Goal: Task Accomplishment & Management: Manage account settings

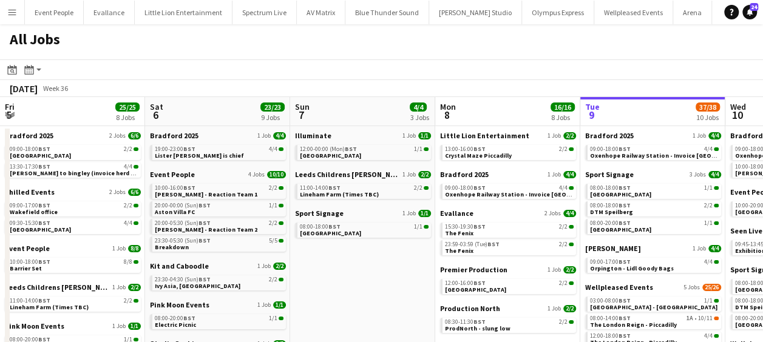
scroll to position [0, 2738]
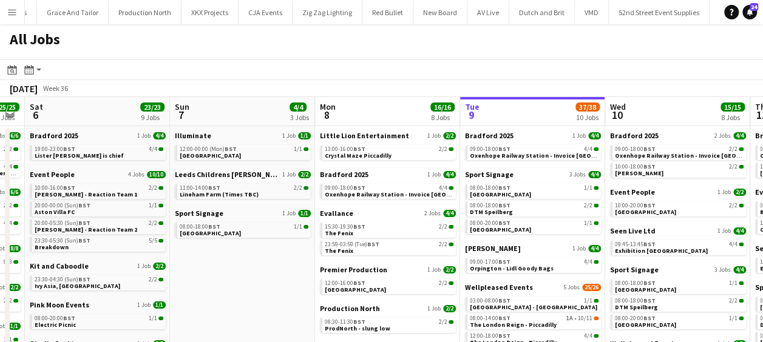
click at [382, 275] on app-calendar-viewport "Thu 4 16/16 7 Jobs Fri 5 25/25 8 Jobs Sat 6 23/23 9 Jobs Sun 7 4/4 3 Jobs Mon 8…" at bounding box center [381, 296] width 763 height 399
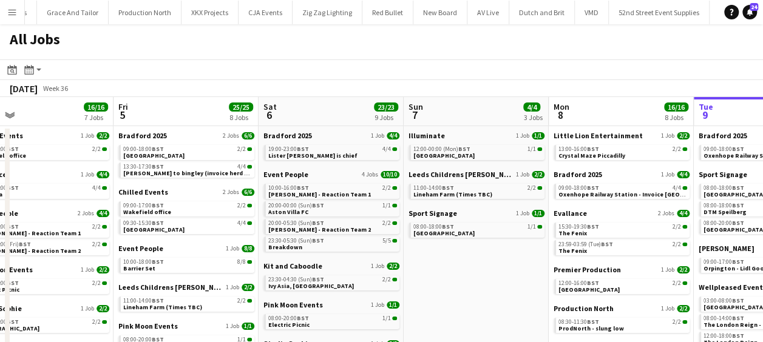
drag, startPoint x: 464, startPoint y: 291, endPoint x: 494, endPoint y: 291, distance: 29.7
click at [494, 291] on app-calendar-viewport "Tue 2 18/18 5 Jobs Wed 3 34/34 10 Jobs Thu 4 16/16 7 Jobs Fri 5 25/25 8 Jobs Sa…" at bounding box center [381, 296] width 763 height 399
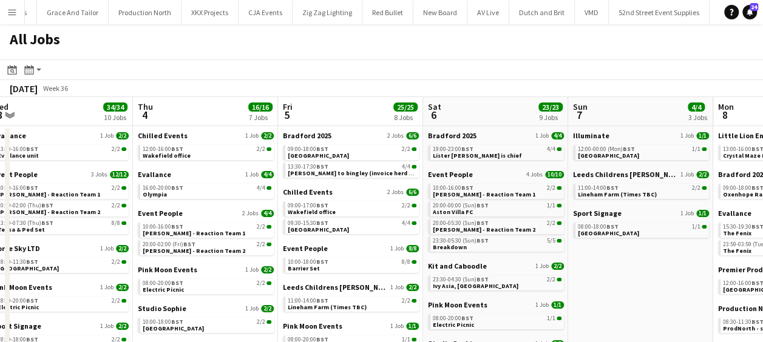
drag, startPoint x: 377, startPoint y: 284, endPoint x: 544, endPoint y: 283, distance: 166.8
click at [544, 283] on app-calendar-viewport "Mon 1 21/21 6 Jobs Tue 2 18/18 5 Jobs Wed 3 34/34 10 Jobs Thu 4 16/16 7 Jobs Fr…" at bounding box center [381, 296] width 763 height 399
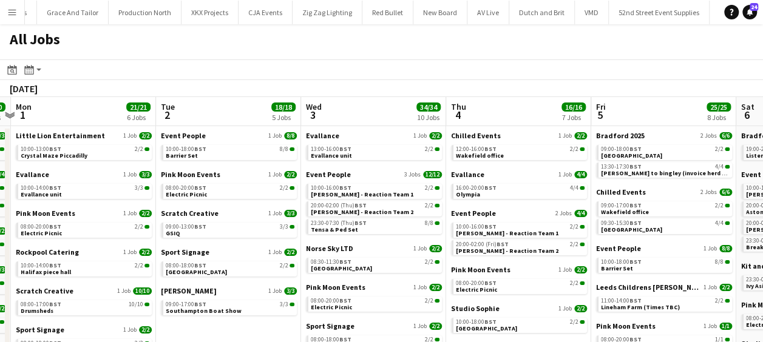
drag, startPoint x: 382, startPoint y: 283, endPoint x: 561, endPoint y: 283, distance: 179.6
click at [561, 283] on app-calendar-viewport "Sat 30 36/36 10 Jobs Sun 31 20/20 8 Jobs Mon 1 21/21 6 Jobs Tue 2 18/18 5 Jobs …" at bounding box center [381, 296] width 763 height 399
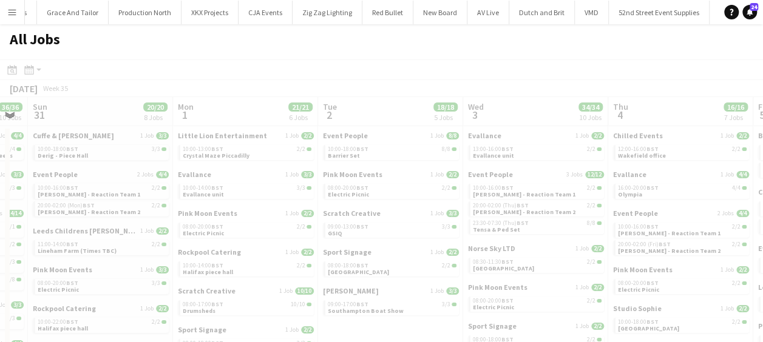
scroll to position [0, 369]
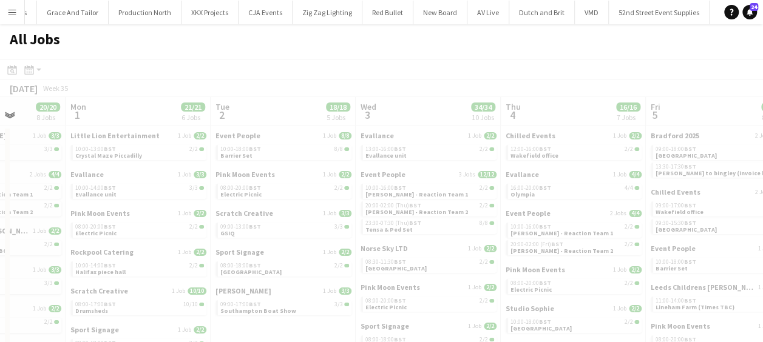
drag, startPoint x: 540, startPoint y: 280, endPoint x: 574, endPoint y: 285, distance: 34.3
click at [574, 285] on app-all-jobs "All Jobs Date picker SEP 2025 SEP 2025 Monday M Tuesday T Wednesday W Thursday …" at bounding box center [381, 260] width 763 height 472
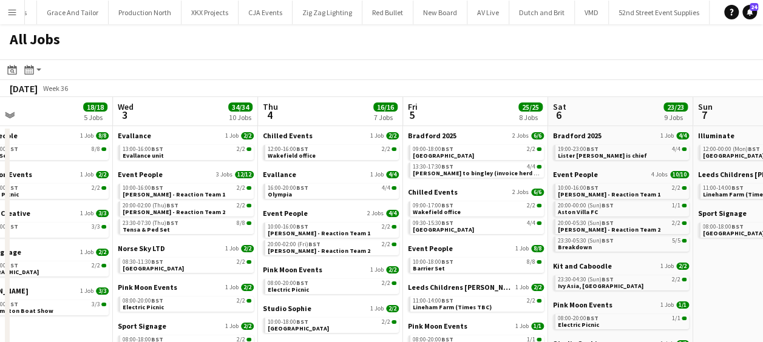
drag, startPoint x: 277, startPoint y: 204, endPoint x: 34, endPoint y: 181, distance: 243.7
click at [34, 181] on app-calendar-viewport "Sun 31 20/20 8 Jobs Mon 1 21/21 6 Jobs Tue 2 18/18 5 Jobs Wed 3 34/34 10 Jobs T…" at bounding box center [381, 305] width 763 height 417
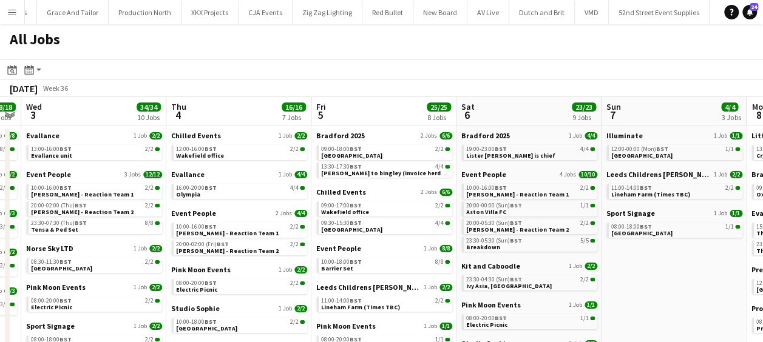
scroll to position [0, 413]
drag, startPoint x: 190, startPoint y: 203, endPoint x: 140, endPoint y: 212, distance: 51.8
click at [140, 212] on app-calendar-viewport "Sun 31 20/20 8 Jobs Mon 1 21/21 6 Jobs Tue 2 18/18 5 Jobs Wed 3 34/34 10 Jobs T…" at bounding box center [381, 305] width 763 height 417
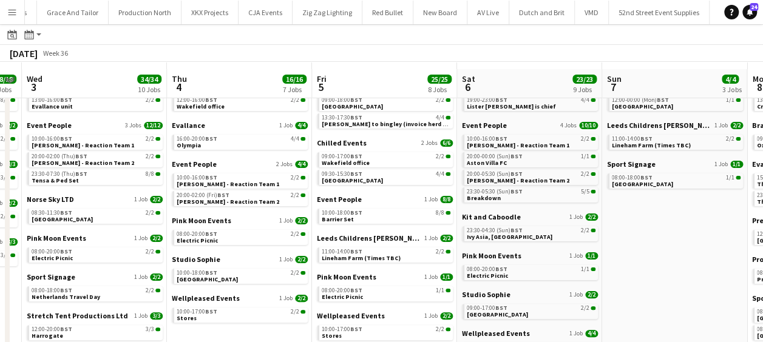
scroll to position [61, 0]
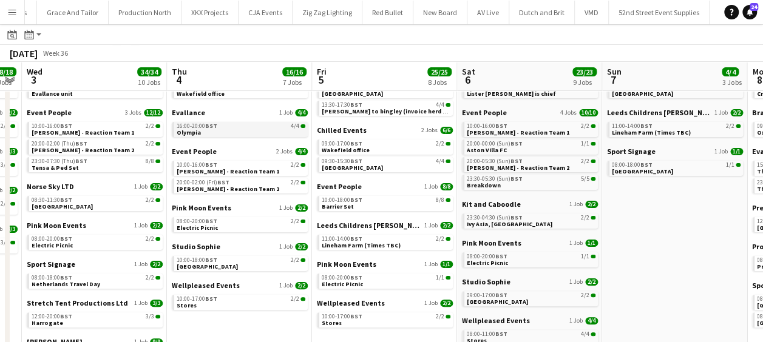
click at [194, 127] on span "16:00-20:00 BST" at bounding box center [197, 126] width 41 height 6
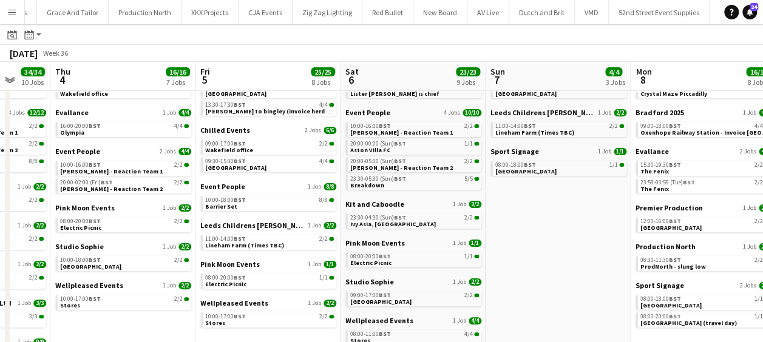
scroll to position [0, 566]
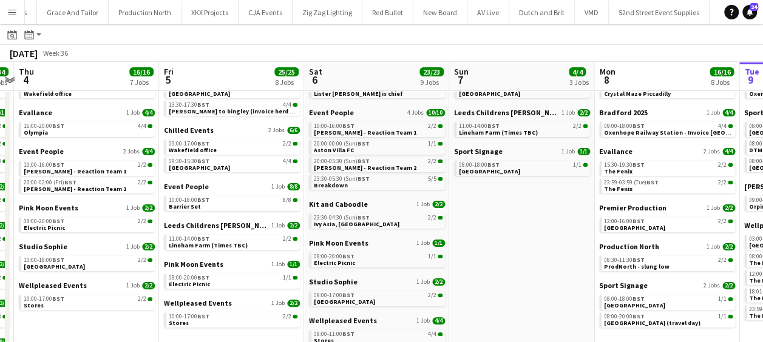
drag, startPoint x: 296, startPoint y: 211, endPoint x: 164, endPoint y: 206, distance: 132.3
click at [164, 206] on app-calendar-viewport "Sun 31 20/20 8 Jobs Mon 1 21/21 6 Jobs Tue 2 18/18 5 Jobs Wed 3 34/34 10 Jobs T…" at bounding box center [381, 225] width 763 height 453
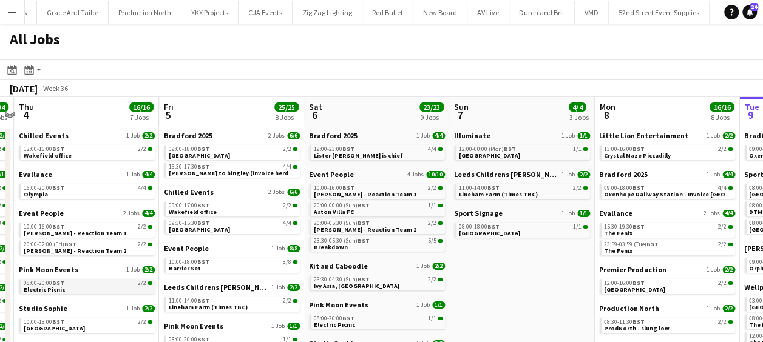
click at [64, 286] on link "08:00-20:00 BST 2/2 Electric Picnic" at bounding box center [88, 286] width 129 height 14
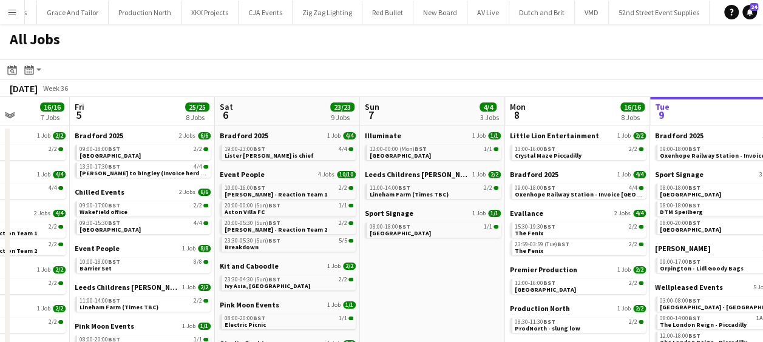
scroll to position [0, 375]
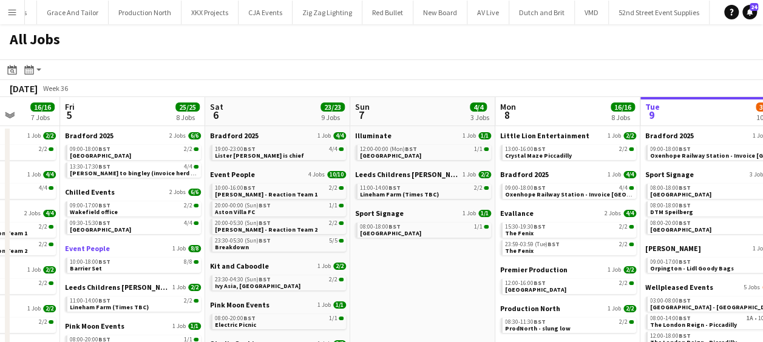
drag, startPoint x: 216, startPoint y: 254, endPoint x: 160, endPoint y: 244, distance: 56.7
click at [157, 244] on app-calendar-viewport "Tue 2 18/18 5 Jobs Wed 3 34/34 10 Jobs Thu 4 16/16 7 Jobs Fri 5 25/25 8 Jobs Sa…" at bounding box center [381, 305] width 763 height 417
click at [107, 153] on span "BST" at bounding box center [104, 149] width 12 height 8
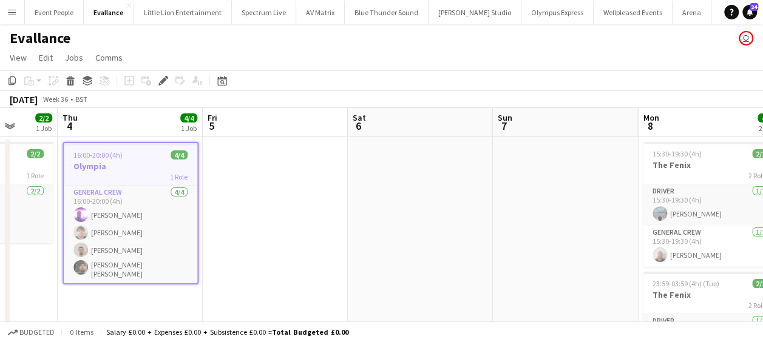
scroll to position [0, 542]
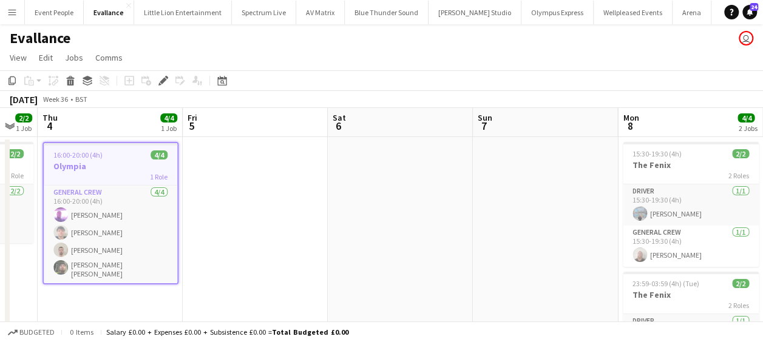
drag, startPoint x: 335, startPoint y: 238, endPoint x: 211, endPoint y: 240, distance: 125.0
click at [211, 240] on app-calendar-viewport "Sun 31 Mon 1 3/3 1 Job Tue 2 Wed 3 2/2 1 Job Thu 4 4/4 1 Job Fri 5 Sat 6 Sun 7 …" at bounding box center [381, 265] width 763 height 315
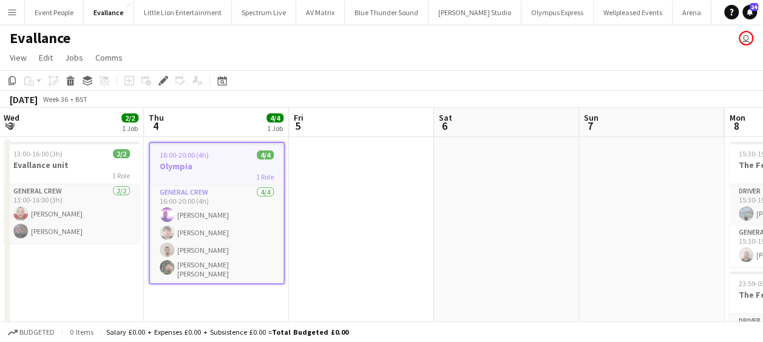
drag, startPoint x: 297, startPoint y: 204, endPoint x: 78, endPoint y: 199, distance: 219.1
click at [78, 199] on app-calendar-viewport "Sun 31 Mon 1 3/3 1 Job Tue 2 Wed 3 2/2 1 Job Thu 4 4/4 1 Job Fri 5 Sat 6 Sun 7 …" at bounding box center [381, 265] width 763 height 315
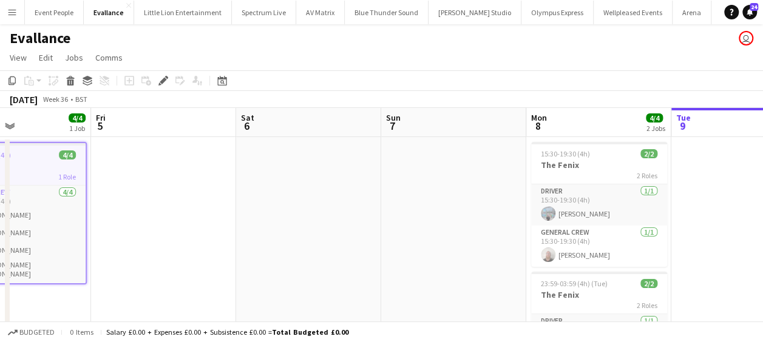
drag, startPoint x: 297, startPoint y: 197, endPoint x: 133, endPoint y: 195, distance: 163.8
click at [133, 195] on app-calendar-viewport "Tue 2 Wed 3 2/2 1 Job Thu 4 4/4 1 Job Fri 5 Sat 6 Sun 7 Mon 8 4/4 2 Jobs Tue 9 …" at bounding box center [381, 265] width 763 height 315
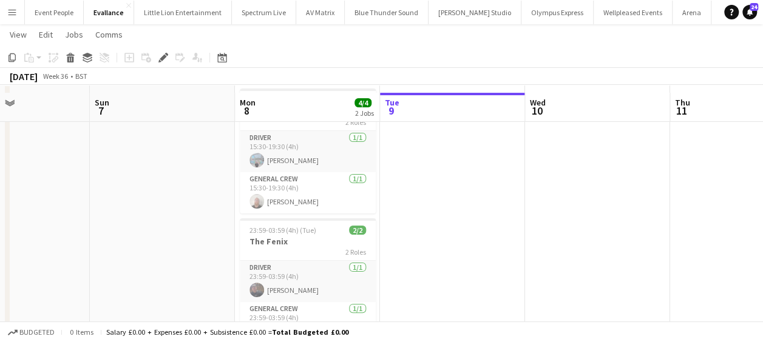
scroll to position [61, 0]
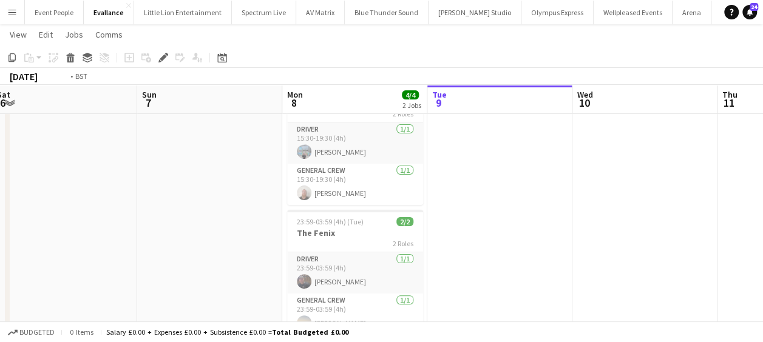
drag, startPoint x: 502, startPoint y: 218, endPoint x: 262, endPoint y: 224, distance: 239.7
click at [262, 224] on app-calendar-viewport "Thu 4 4/4 1 Job Fri 5 Sat 6 Sun 7 Mon 8 4/4 2 Jobs Tue 9 Wed 10 Thu 11 Fri 12 S…" at bounding box center [381, 174] width 763 height 374
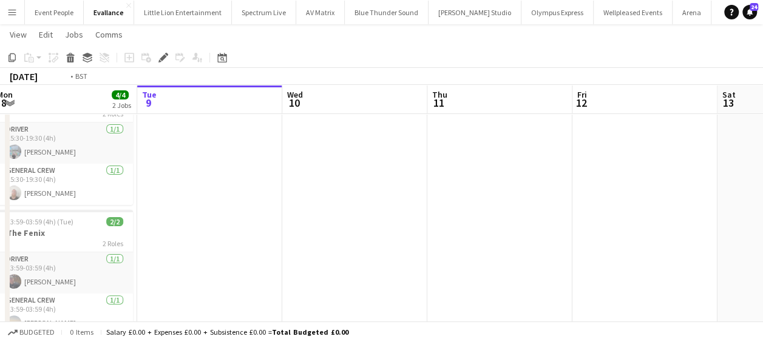
scroll to position [0, 330]
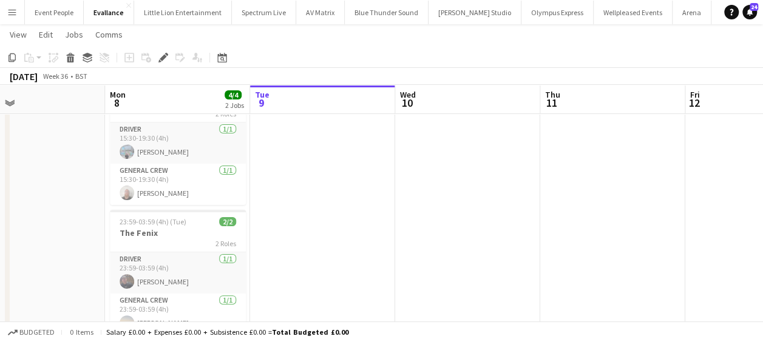
drag, startPoint x: 322, startPoint y: 217, endPoint x: 403, endPoint y: 217, distance: 80.7
click at [403, 217] on app-calendar-viewport "Fri 5 Sat 6 Sun 7 Mon 8 4/4 2 Jobs Tue 9 Wed 10 Thu 11 Fri 12 Sat 13 Sun 14 Mon…" at bounding box center [381, 174] width 763 height 374
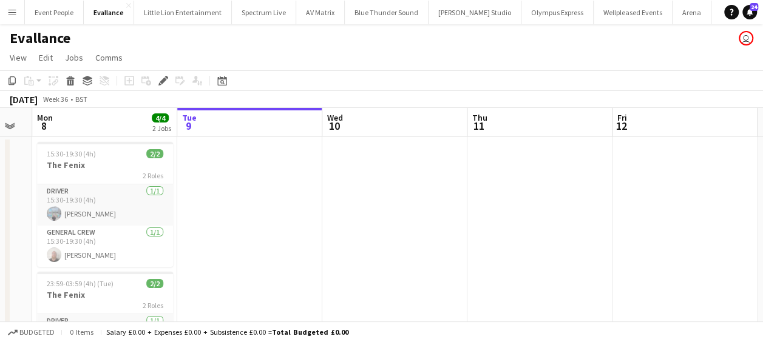
scroll to position [0, 404]
drag, startPoint x: 325, startPoint y: 226, endPoint x: 251, endPoint y: 229, distance: 73.5
click at [251, 229] on app-calendar-viewport "Fri 5 Sat 6 Sun 7 Mon 8 4/4 2 Jobs Tue 9 Wed 10 Thu 11 Fri 12 Sat 13 Sun 14 Mon…" at bounding box center [381, 265] width 763 height 315
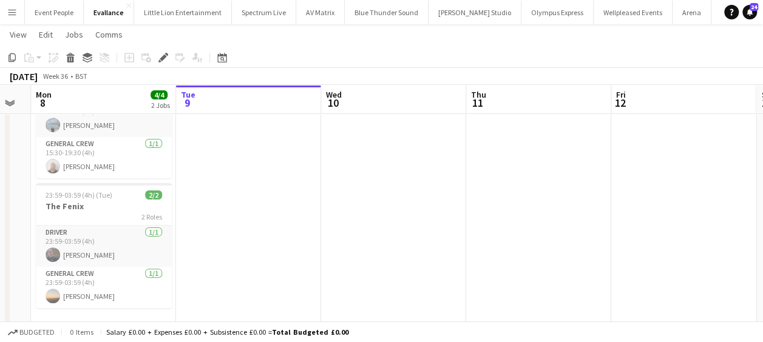
scroll to position [100, 0]
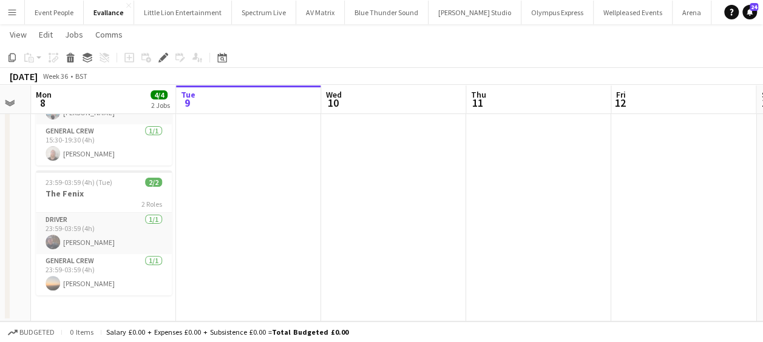
click at [289, 178] on app-date-cell at bounding box center [248, 179] width 145 height 286
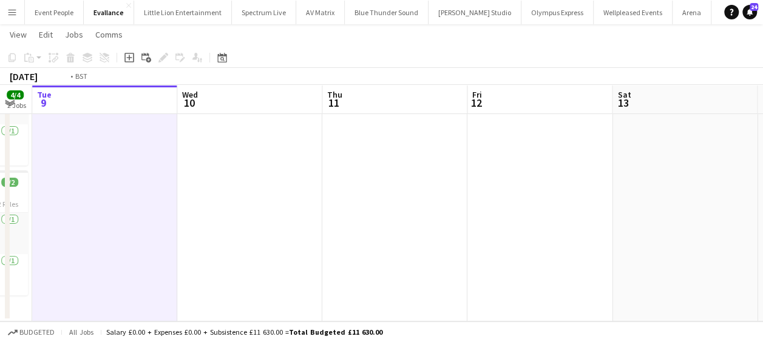
click at [221, 151] on app-calendar-viewport "Fri 5 Sat 6 Sun 7 Mon 8 4/4 2 Jobs Tue 9 Wed 10 Thu 11 Fri 12 Sat 13 Sun 14 Mon…" at bounding box center [381, 134] width 763 height 374
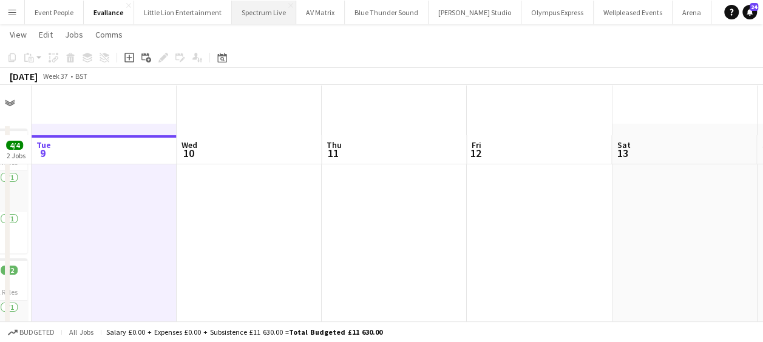
scroll to position [0, 0]
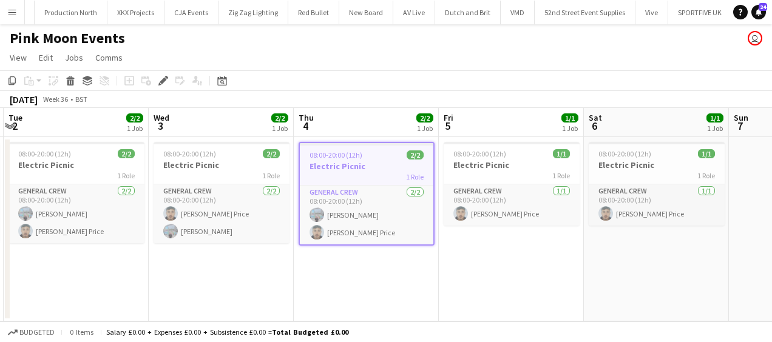
scroll to position [0, 278]
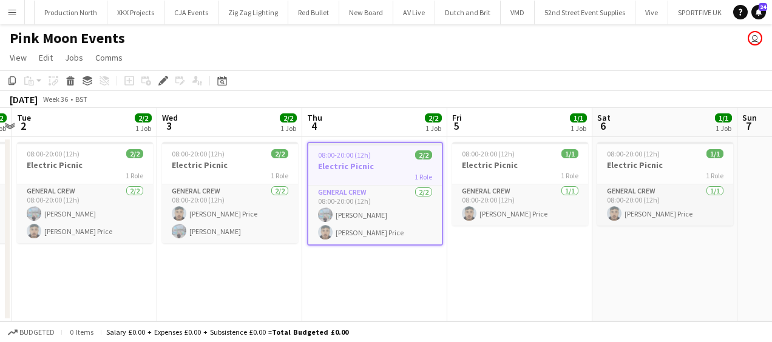
drag, startPoint x: 273, startPoint y: 272, endPoint x: 413, endPoint y: 278, distance: 139.7
click at [413, 278] on app-calendar-viewport "Sun 31 3/3 1 Job Mon 1 2/2 1 Job Tue 2 2/2 1 Job Wed 3 2/2 1 Job Thu 4 2/2 1 Jo…" at bounding box center [386, 215] width 772 height 214
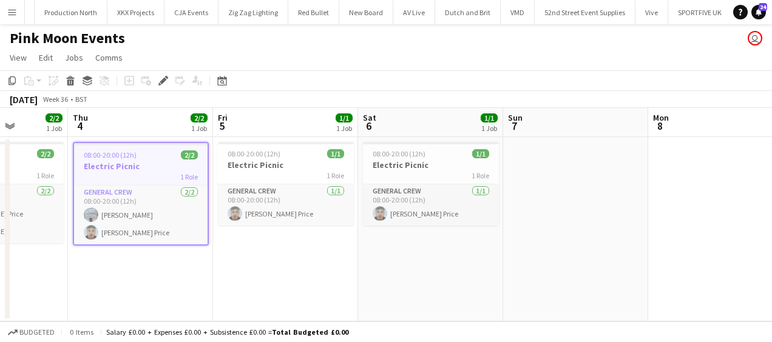
drag, startPoint x: 337, startPoint y: 278, endPoint x: 198, endPoint y: 280, distance: 139.6
click at [101, 271] on app-calendar-viewport "Sun 31 3/3 1 Job Mon 1 2/2 1 Job Tue 2 2/2 1 Job Wed 3 2/2 1 Job Thu 4 2/2 1 Jo…" at bounding box center [386, 215] width 772 height 214
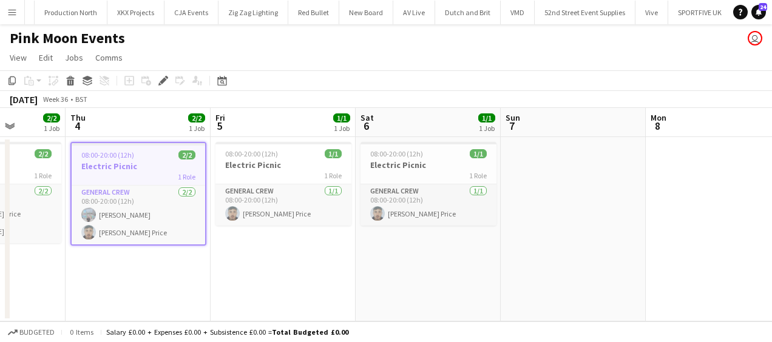
click at [215, 257] on app-date-cell "08:00-20:00 (12h) 1/1 Electric Picnic 1 Role General Crew 1/1 08:00-20:00 (12h)…" at bounding box center [283, 229] width 145 height 184
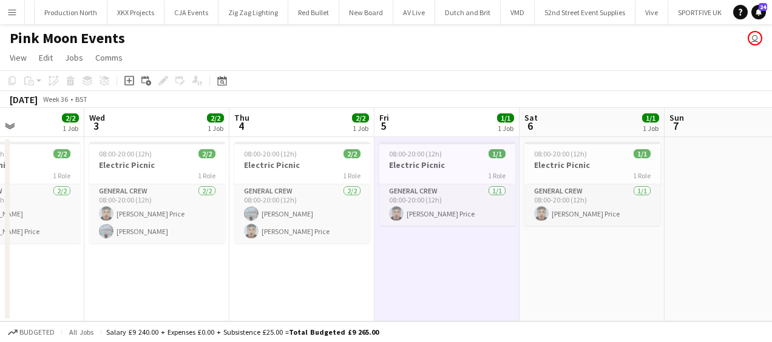
click at [68, 249] on app-calendar-viewport "Sun 31 3/3 1 Job Mon 1 2/2 1 Job Tue 2 2/2 1 Job Wed 3 2/2 1 Job Thu 4 2/2 1 Jo…" at bounding box center [386, 215] width 772 height 214
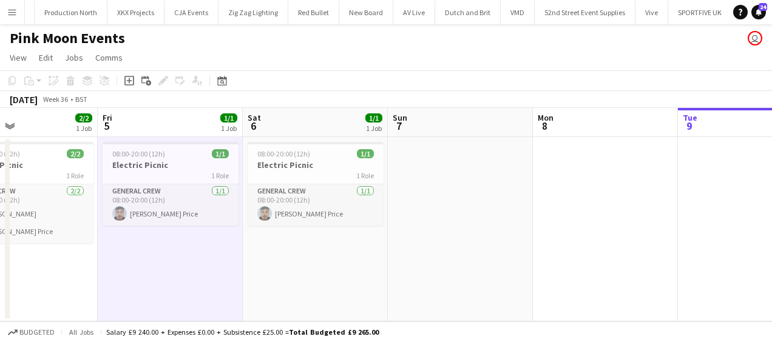
scroll to position [0, 303]
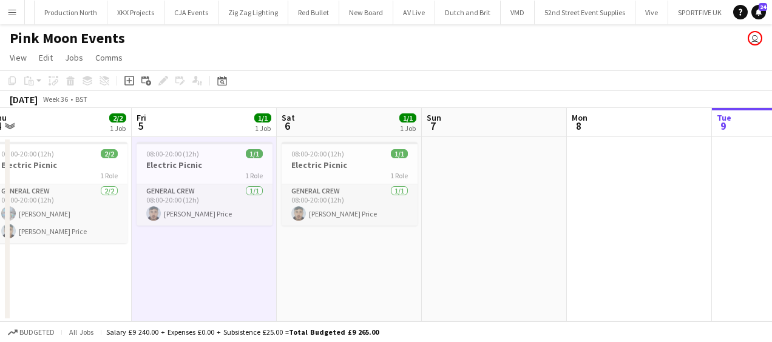
drag, startPoint x: 267, startPoint y: 258, endPoint x: 406, endPoint y: 258, distance: 139.5
click at [406, 258] on app-calendar-viewport "Tue 2 2/2 1 Job Wed 3 2/2 1 Job Thu 4 2/2 1 Job Fri 5 1/1 1 Job Sat 6 1/1 1 Job…" at bounding box center [386, 215] width 772 height 214
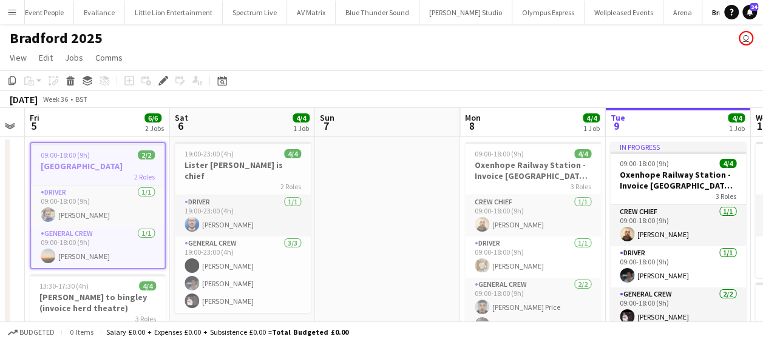
scroll to position [0, 558]
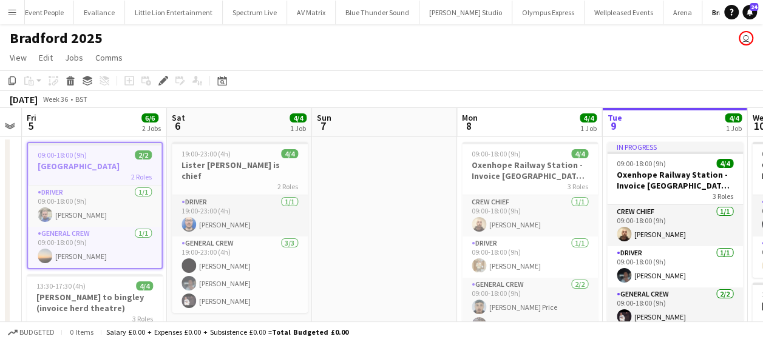
drag, startPoint x: 531, startPoint y: 243, endPoint x: 390, endPoint y: 243, distance: 140.7
click at [390, 243] on app-calendar-viewport "Mon 1 Tue 2 Wed 3 Thu 4 Fri 5 6/6 2 Jobs Sat 6 4/4 1 Job Sun 7 Mon 8 4/4 1 Job …" at bounding box center [381, 319] width 763 height 422
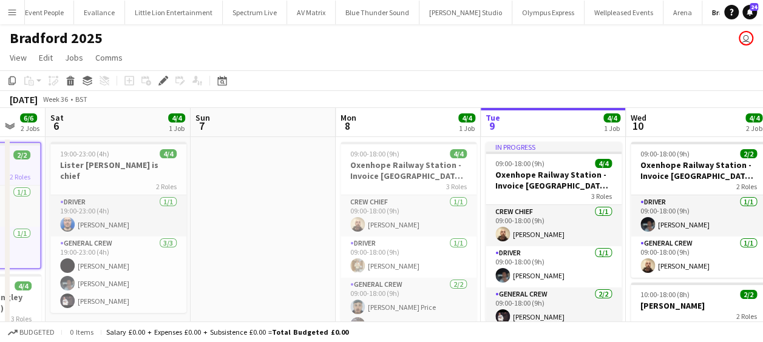
scroll to position [0, 403]
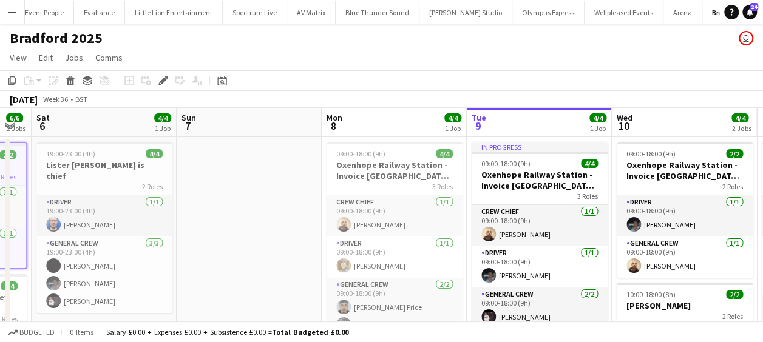
drag, startPoint x: 207, startPoint y: 285, endPoint x: 72, endPoint y: 285, distance: 135.3
click at [72, 285] on app-calendar-viewport "Wed 3 Thu 4 Fri 5 6/6 2 Jobs Sat 6 4/4 1 Job Sun 7 Mon 8 4/4 1 Job Tue 9 4/4 1 …" at bounding box center [381, 319] width 763 height 422
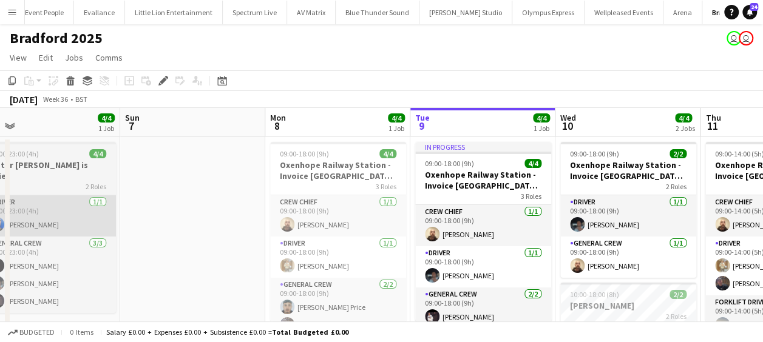
drag, startPoint x: 217, startPoint y: 192, endPoint x: 76, endPoint y: 194, distance: 140.2
click at [124, 194] on app-calendar-viewport "Wed 3 Thu 4 Fri 5 6/6 2 Jobs Sat 6 4/4 1 Job Sun 7 Mon 8 4/4 1 Job Tue 9 4/4 1 …" at bounding box center [381, 319] width 763 height 422
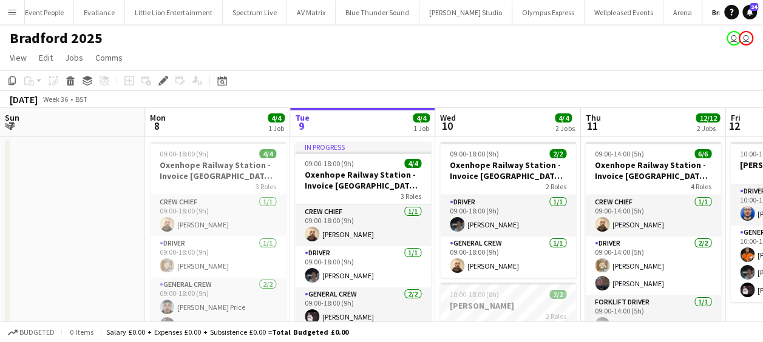
drag, startPoint x: 112, startPoint y: 196, endPoint x: 0, endPoint y: 198, distance: 111.6
click at [27, 194] on app-calendar-viewport "Wed 3 Thu 4 Fri 5 6/6 2 Jobs Sat 6 4/4 1 Job Sun 7 Mon 8 4/4 1 Job Tue 9 4/4 1 …" at bounding box center [381, 319] width 763 height 422
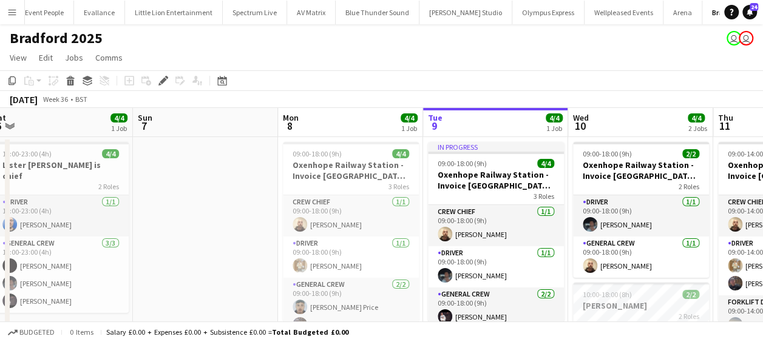
scroll to position [0, 243]
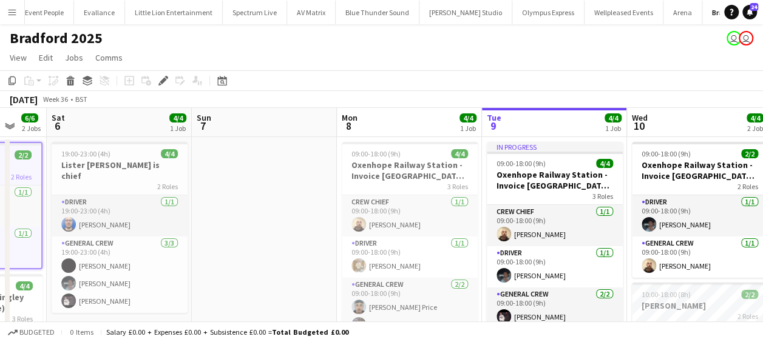
drag, startPoint x: 127, startPoint y: 226, endPoint x: 379, endPoint y: 230, distance: 251.2
click at [382, 231] on app-calendar-viewport "Thu 4 Fri 5 6/6 2 Jobs Sat 6 4/4 1 Job Sun 7 Mon 8 4/4 1 Job Tue 9 4/4 1 Job We…" at bounding box center [381, 319] width 763 height 422
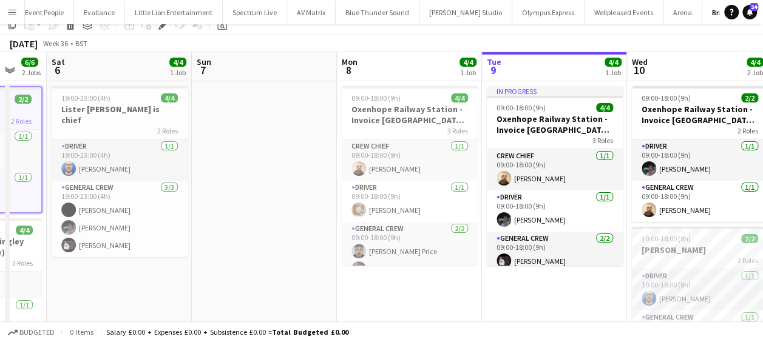
scroll to position [121, 0]
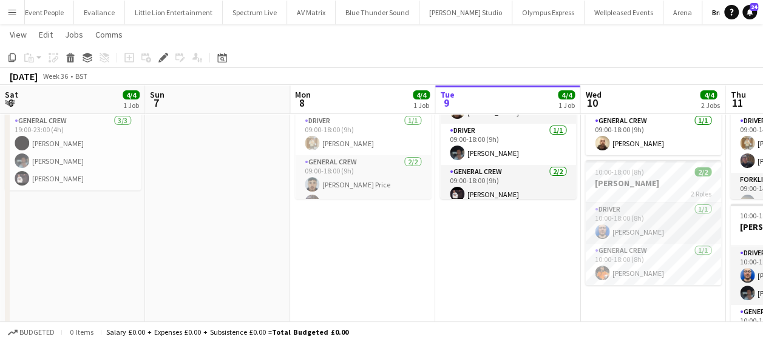
drag, startPoint x: 238, startPoint y: 241, endPoint x: 222, endPoint y: 246, distance: 17.3
click at [189, 246] on app-calendar-viewport "Tue 2 Wed 3 Thu 4 Fri 5 6/6 2 Jobs Sat 6 4/4 1 Job Sun 7 Mon 8 4/4 1 Job Tue 9 …" at bounding box center [381, 167] width 763 height 482
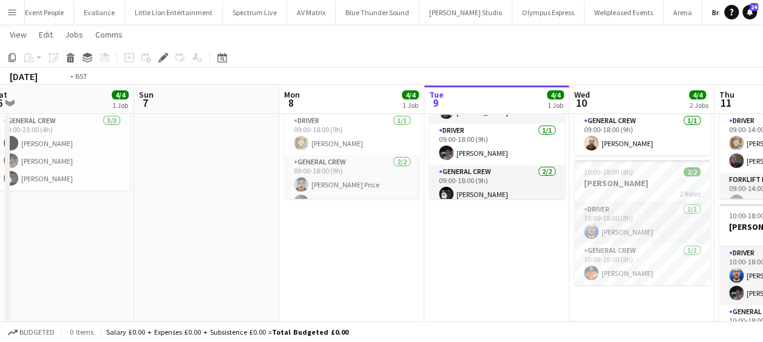
drag, startPoint x: 353, startPoint y: 265, endPoint x: 57, endPoint y: 282, distance: 296.6
click at [55, 284] on app-calendar-viewport "Thu 4 Fri 5 6/6 2 Jobs Sat 6 4/4 1 Job Sun 7 Mon 8 4/4 1 Job Tue 9 4/4 1 Job We…" at bounding box center [381, 167] width 763 height 482
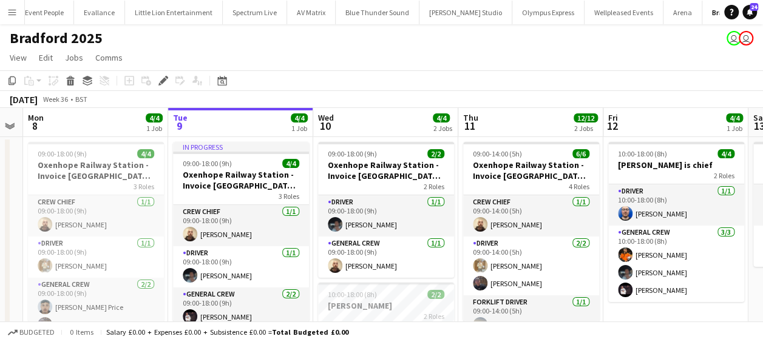
scroll to position [0, 265]
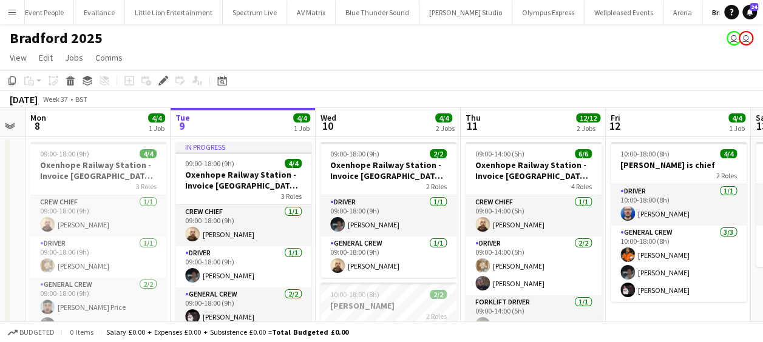
drag, startPoint x: 188, startPoint y: 302, endPoint x: 194, endPoint y: 302, distance: 6.1
click at [194, 302] on app-calendar-viewport "Sat 6 4/4 1 Job Sun 7 Mon 8 4/4 1 Job Tue 9 4/4 1 Job Wed 10 4/4 2 Jobs Thu 11 …" at bounding box center [381, 319] width 763 height 422
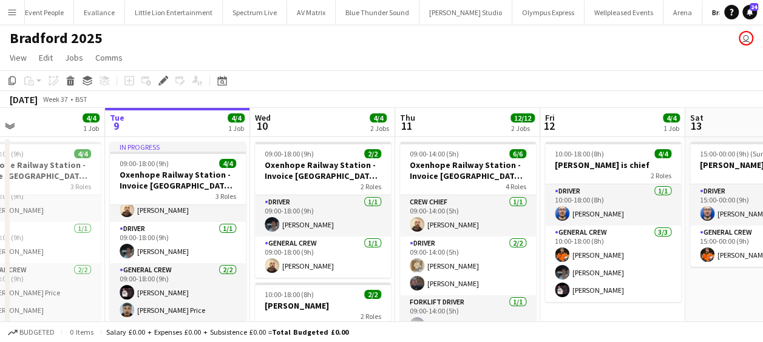
scroll to position [0, 335]
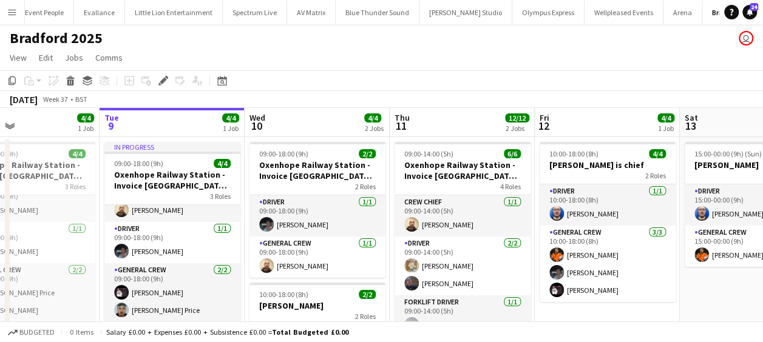
drag, startPoint x: 215, startPoint y: 258, endPoint x: 144, endPoint y: 256, distance: 71.0
click at [144, 256] on app-calendar-viewport "Sat 6 4/4 1 Job Sun 7 Mon 8 4/4 1 Job Tue 9 4/4 1 Job Wed 10 4/4 2 Jobs Thu 11 …" at bounding box center [381, 319] width 763 height 422
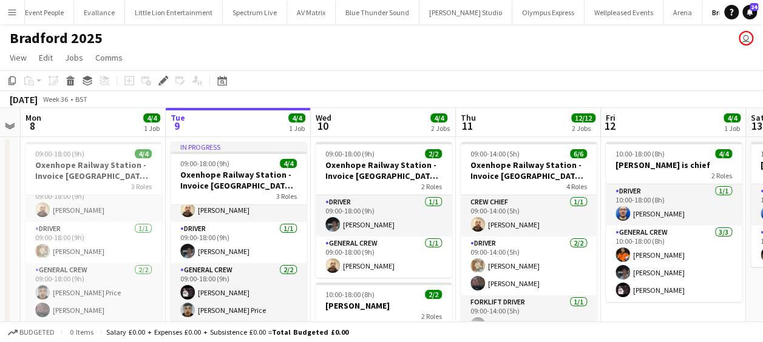
scroll to position [0, 271]
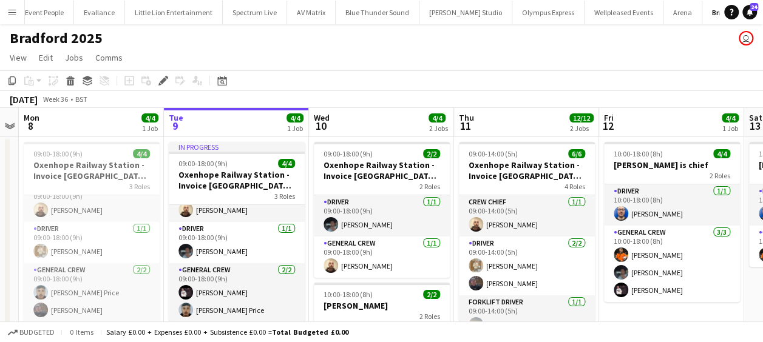
drag, startPoint x: 222, startPoint y: 292, endPoint x: 286, endPoint y: 289, distance: 64.4
click at [286, 289] on app-calendar-viewport "Sat 6 4/4 1 Job Sun 7 Mon 8 4/4 1 Job Tue 9 4/4 1 Job Wed 10 4/4 2 Jobs Thu 11 …" at bounding box center [381, 319] width 763 height 422
click at [169, 57] on app-page-menu "View Day view expanded Day view collapsed Month view Date picker Jump to today …" at bounding box center [381, 58] width 763 height 23
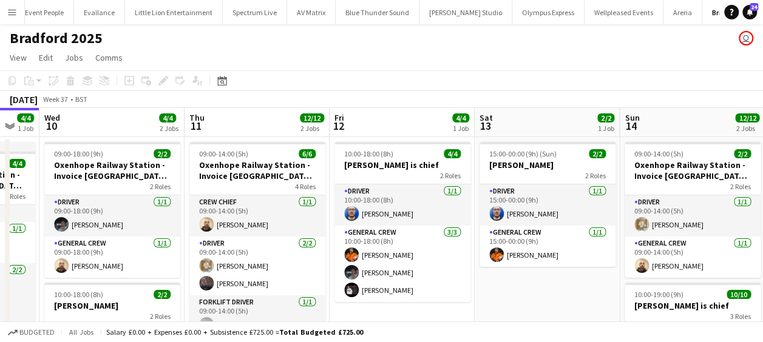
drag, startPoint x: 288, startPoint y: 209, endPoint x: 126, endPoint y: 201, distance: 161.6
click at [126, 201] on app-calendar-viewport "Sat 6 4/4 1 Job Sun 7 Mon 8 4/4 1 Job Tue 9 4/4 1 Job Wed 10 4/4 2 Jobs Thu 11 …" at bounding box center [381, 319] width 763 height 422
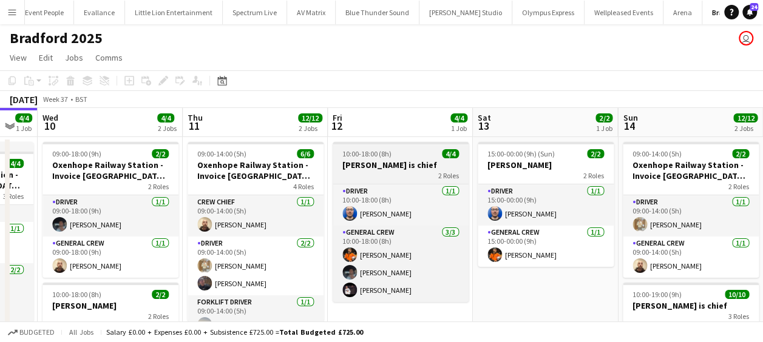
click at [394, 170] on div "2 Roles" at bounding box center [400, 175] width 136 height 10
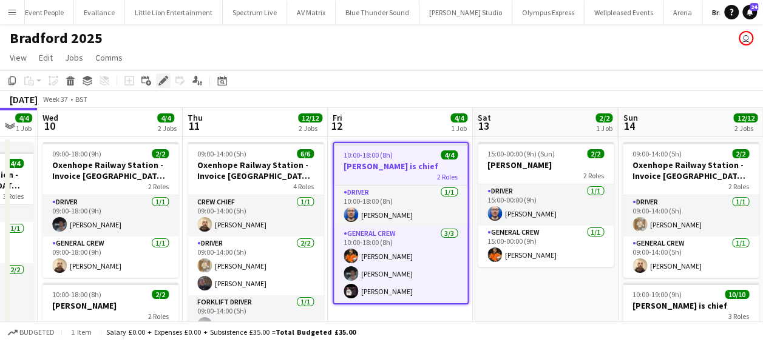
click at [164, 81] on icon at bounding box center [163, 81] width 7 height 7
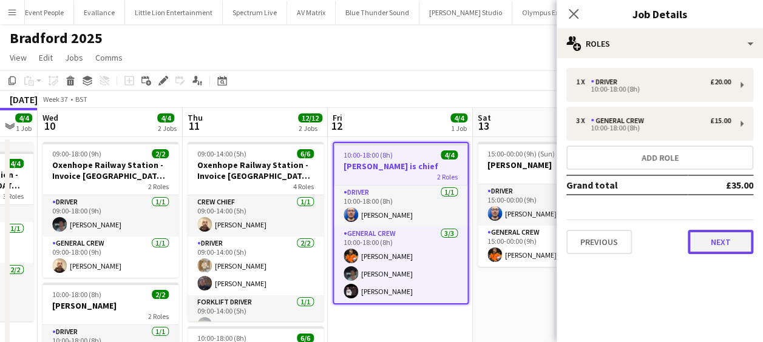
click at [739, 250] on button "Next" at bounding box center [720, 242] width 66 height 24
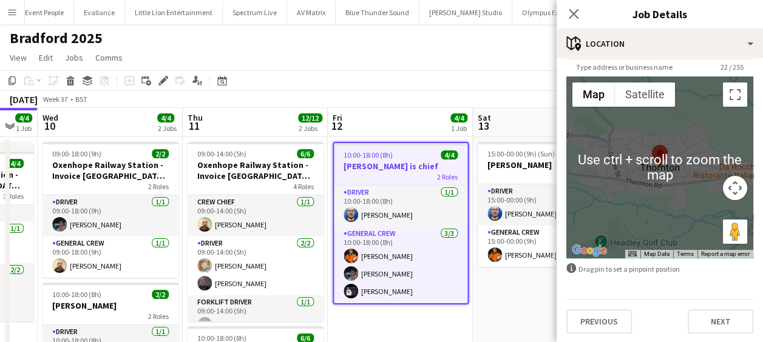
scroll to position [86, 0]
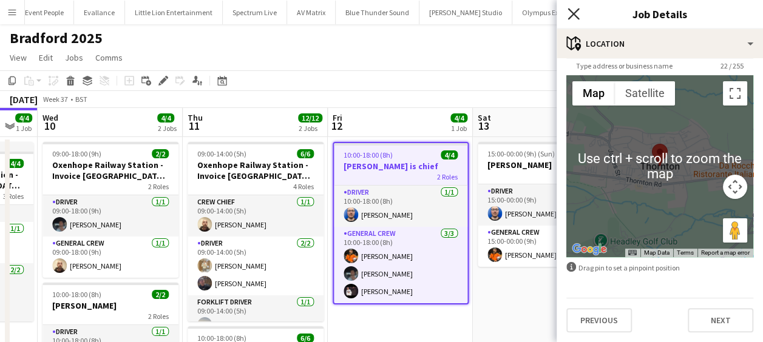
click at [571, 19] on icon "Close pop-in" at bounding box center [573, 14] width 12 height 12
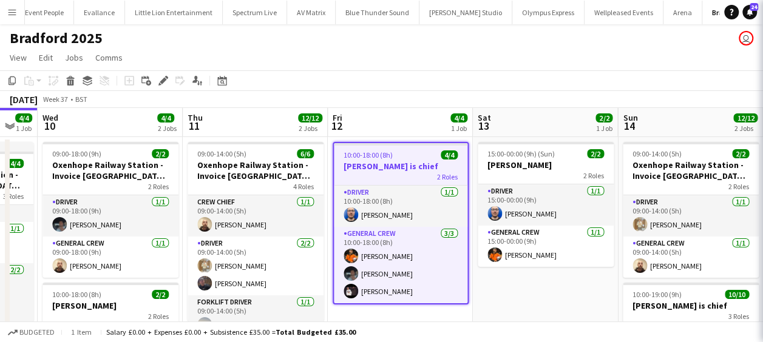
scroll to position [0, 0]
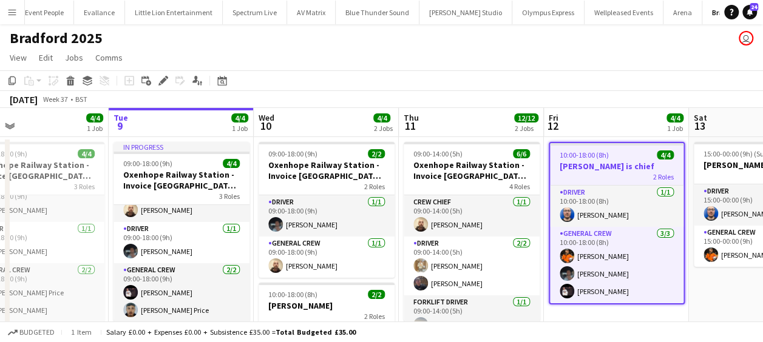
drag, startPoint x: 581, startPoint y: 298, endPoint x: 450, endPoint y: 281, distance: 132.7
click at [451, 281] on app-calendar-viewport "Sat 6 4/4 1 Job Sun 7 Mon 8 4/4 1 Job Tue 9 4/4 1 Job Wed 10 4/4 2 Jobs Thu 11 …" at bounding box center [381, 319] width 763 height 422
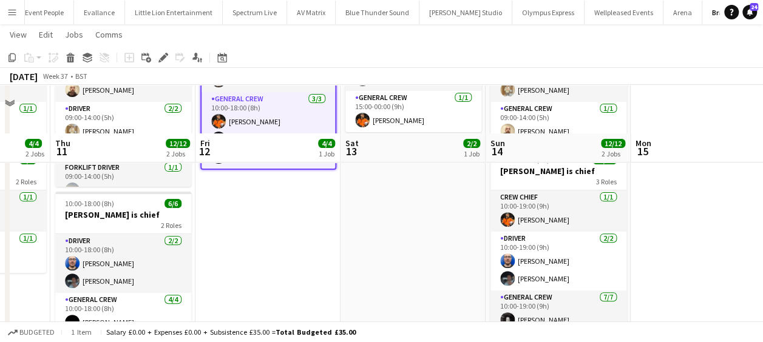
scroll to position [61, 0]
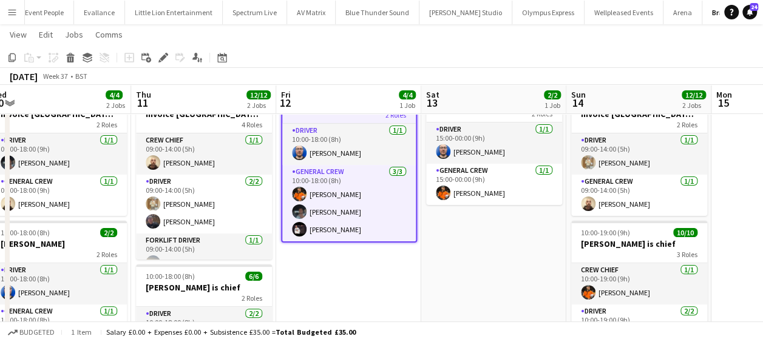
drag, startPoint x: 358, startPoint y: 281, endPoint x: 449, endPoint y: 276, distance: 91.2
click at [449, 276] on app-calendar-viewport "Mon 8 4/4 1 Job Tue 9 4/4 1 Job Wed 10 4/4 2 Jobs Thu 11 12/12 2 Jobs Fri 12 4/…" at bounding box center [381, 228] width 763 height 482
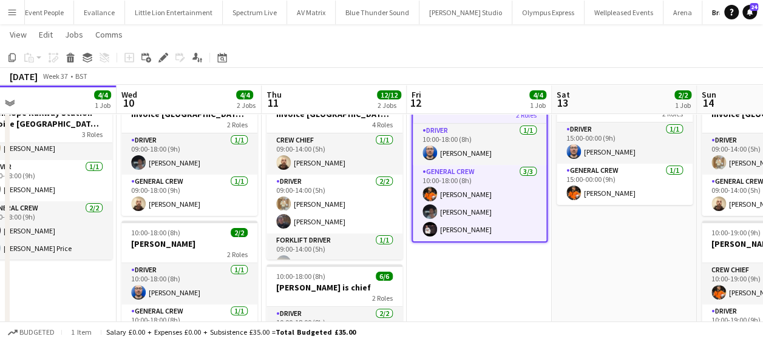
drag, startPoint x: 518, startPoint y: 277, endPoint x: 524, endPoint y: 278, distance: 6.2
click at [524, 278] on app-calendar-viewport "Sun 7 Mon 8 4/4 1 Job Tue 9 4/4 1 Job Wed 10 4/4 2 Jobs Thu 11 12/12 2 Jobs Fri…" at bounding box center [381, 228] width 763 height 482
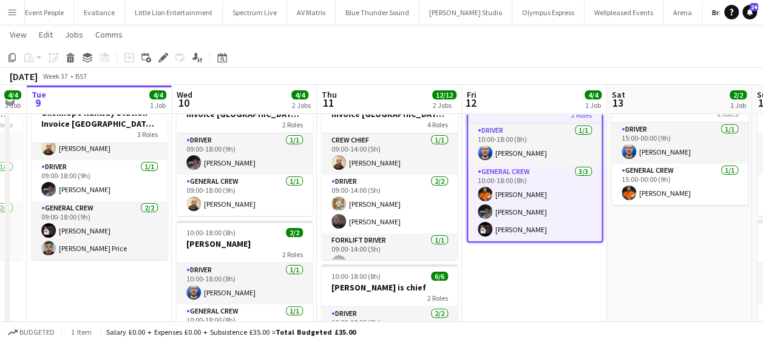
scroll to position [0, 262]
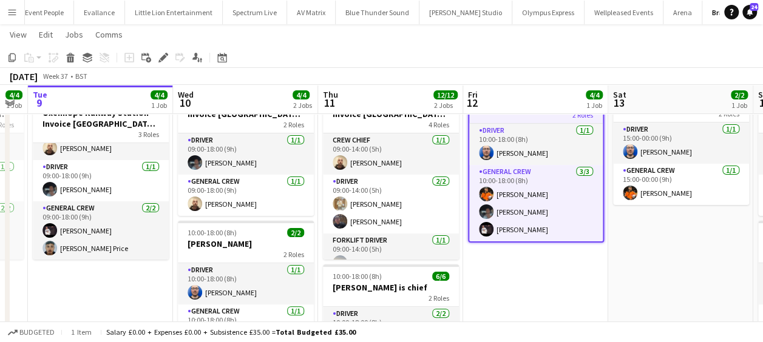
drag, startPoint x: 508, startPoint y: 278, endPoint x: 553, endPoint y: 278, distance: 44.9
click at [553, 278] on app-calendar-viewport "Sun 7 Mon 8 4/4 1 Job Tue 9 4/4 1 Job Wed 10 4/4 2 Jobs Thu 11 12/12 2 Jobs Fri…" at bounding box center [381, 228] width 763 height 482
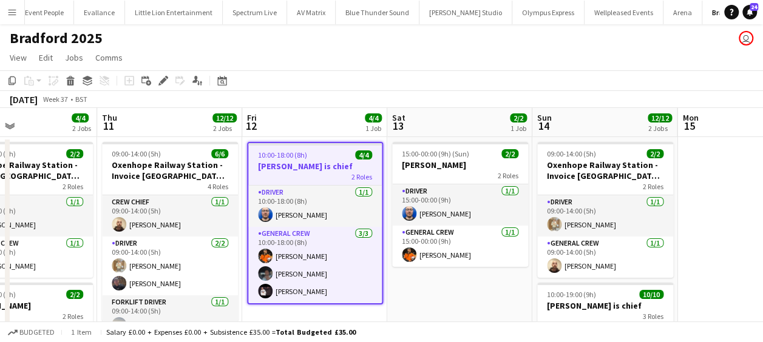
scroll to position [0, 507]
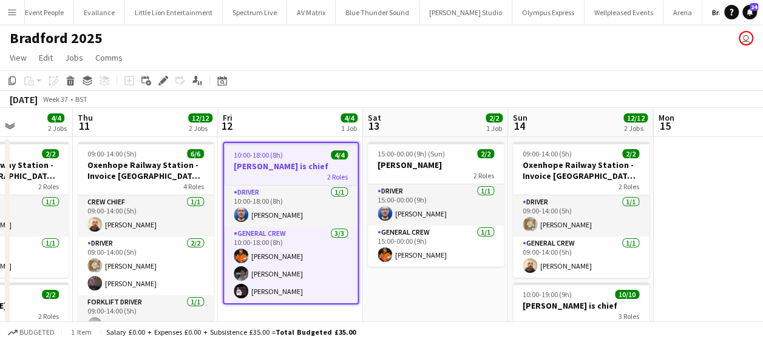
drag, startPoint x: 675, startPoint y: 306, endPoint x: 431, endPoint y: 303, distance: 244.5
click at [431, 303] on app-calendar-viewport "Sun 7 Mon 8 4/4 1 Job Tue 9 4/4 1 Job Wed 10 4/4 2 Jobs Thu 11 12/12 2 Jobs Fri…" at bounding box center [381, 319] width 763 height 422
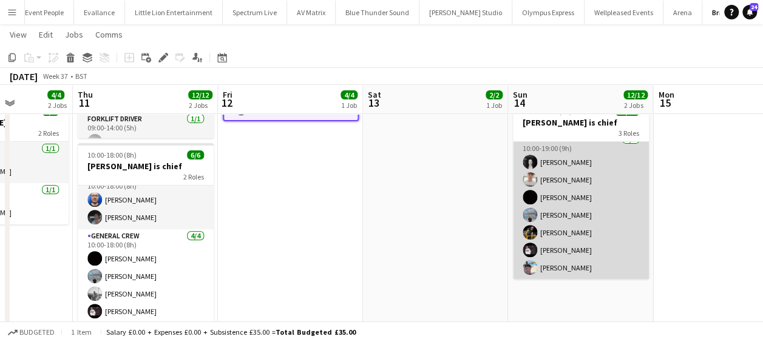
scroll to position [0, 0]
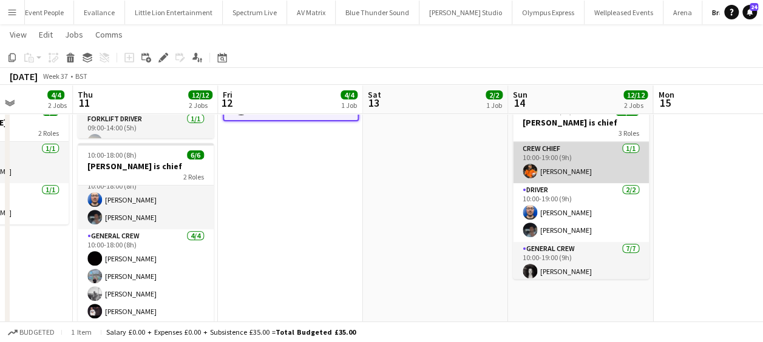
click at [575, 161] on app-card-role "Crew Chief 1/1 10:00-19:00 (9h) Peter Stevenson" at bounding box center [581, 162] width 136 height 41
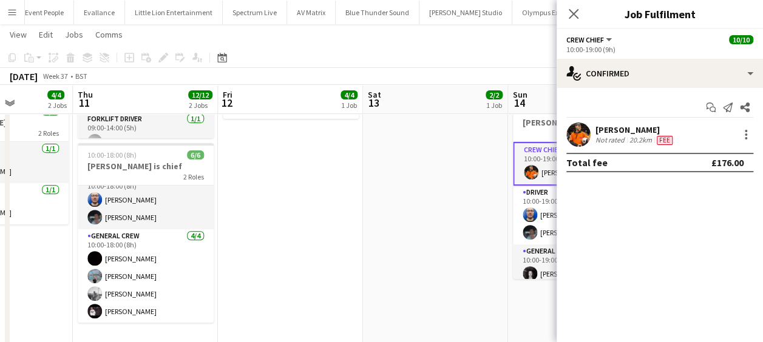
click at [411, 164] on app-date-cell "15:00-00:00 (9h) (Sun) 2/2 Thornton 2 Roles Driver 1/1 15:00-00:00 (9h) Thomas …" at bounding box center [435, 150] width 145 height 393
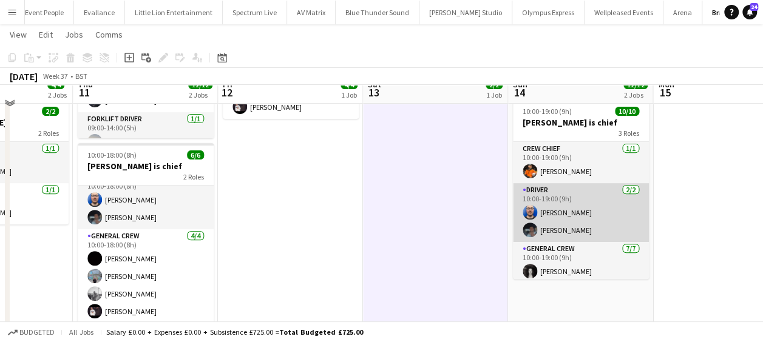
scroll to position [121, 0]
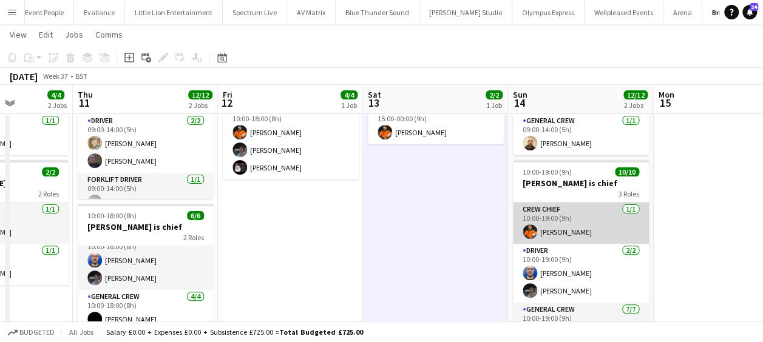
click at [602, 223] on app-card-role "Crew Chief 1/1 10:00-19:00 (9h) Peter Stevenson" at bounding box center [581, 223] width 136 height 41
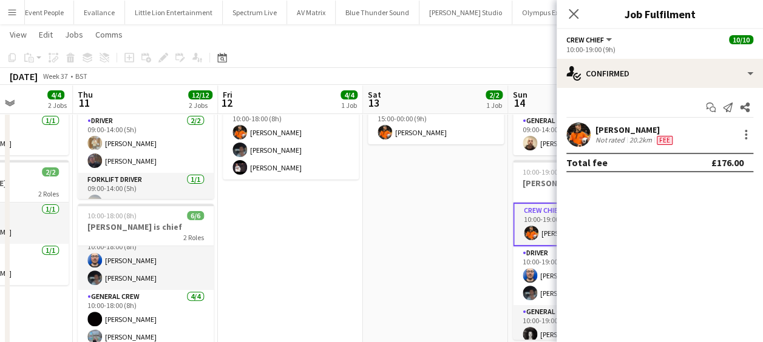
click at [755, 137] on div "Peter Stevenson Not rated 20.2km Fee" at bounding box center [659, 135] width 206 height 24
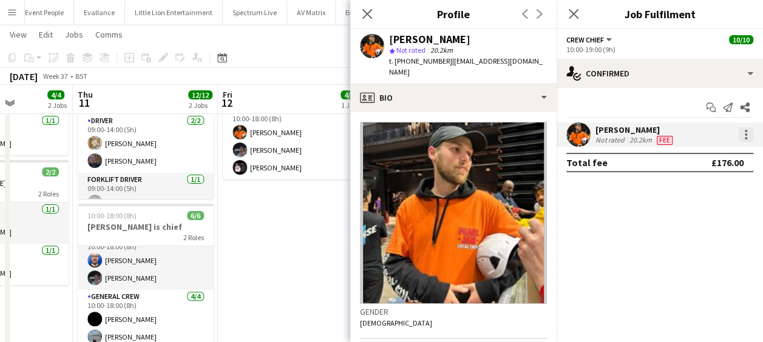
click at [750, 131] on div at bounding box center [745, 134] width 15 height 15
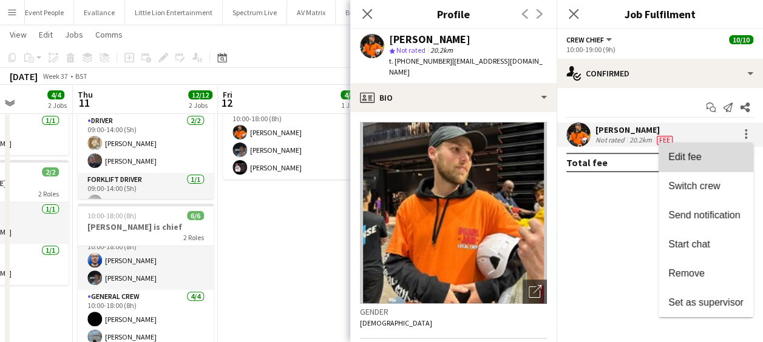
click at [680, 158] on span "Edit fee" at bounding box center [684, 157] width 33 height 10
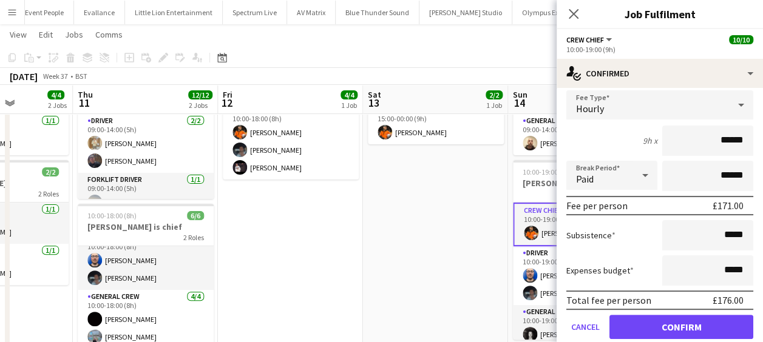
scroll to position [115, 0]
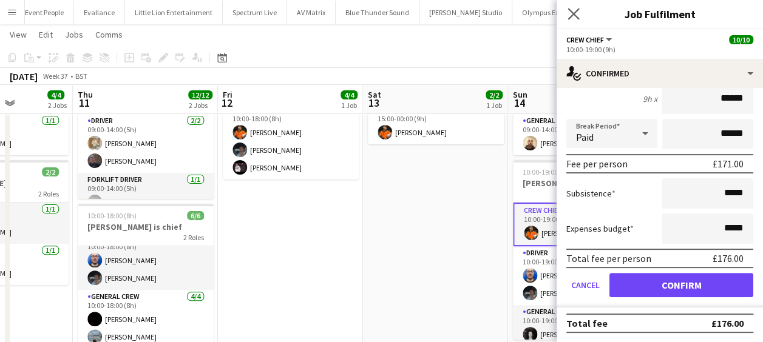
click at [579, 13] on icon "Close pop-in" at bounding box center [573, 14] width 12 height 12
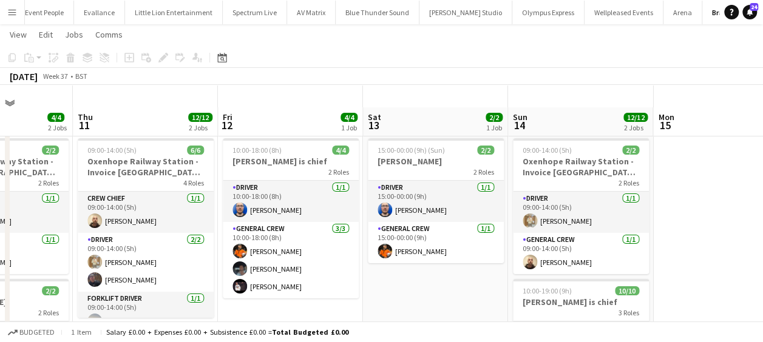
scroll to position [0, 0]
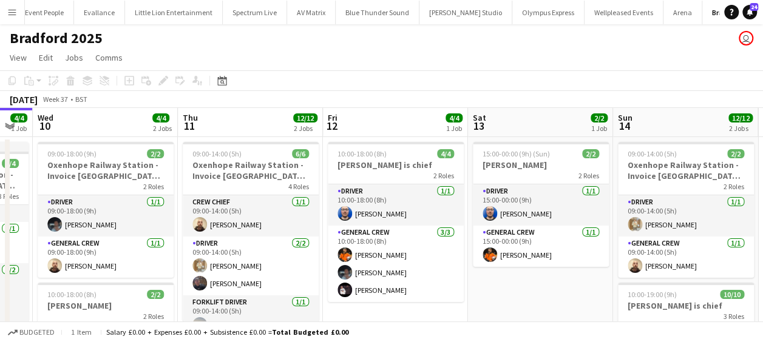
drag, startPoint x: 379, startPoint y: 296, endPoint x: 484, endPoint y: 306, distance: 105.4
click at [484, 306] on app-calendar-viewport "Sun 7 Mon 8 4/4 1 Job Tue 9 4/4 1 Job Wed 10 4/4 2 Jobs Thu 11 12/12 2 Jobs Fri…" at bounding box center [381, 319] width 763 height 422
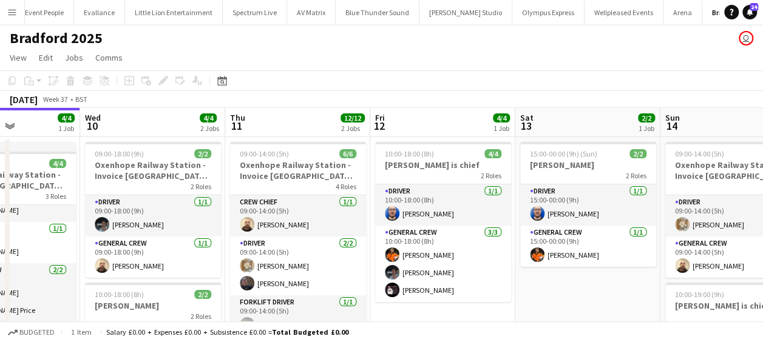
drag, startPoint x: 278, startPoint y: 268, endPoint x: 403, endPoint y: 266, distance: 125.0
click at [403, 266] on app-calendar-viewport "Sun 7 Mon 8 4/4 1 Job Tue 9 4/4 1 Job Wed 10 4/4 2 Jobs Thu 11 12/12 2 Jobs Fri…" at bounding box center [381, 319] width 763 height 422
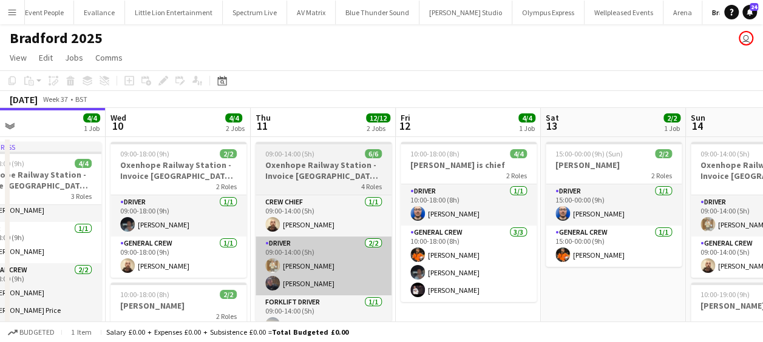
drag, startPoint x: 397, startPoint y: 257, endPoint x: 510, endPoint y: 245, distance: 113.5
click at [508, 247] on app-calendar-viewport "Sun 7 Mon 8 4/4 1 Job Tue 9 4/4 1 Job Wed 10 4/4 2 Jobs Thu 11 12/12 2 Jobs Fri…" at bounding box center [381, 319] width 763 height 422
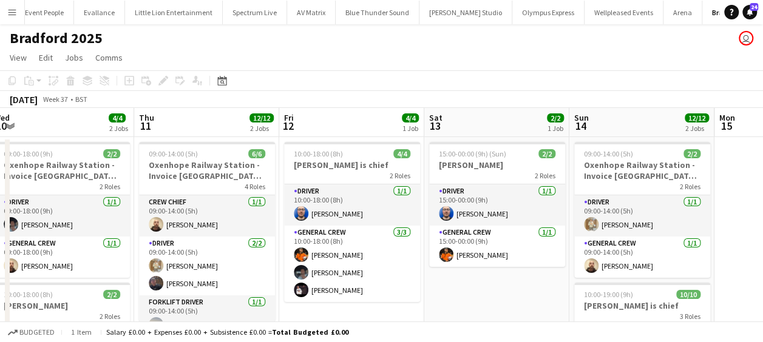
drag, startPoint x: 391, startPoint y: 281, endPoint x: 210, endPoint y: 238, distance: 185.8
click at [210, 238] on app-calendar-viewport "Mon 8 4/4 1 Job Tue 9 4/4 1 Job Wed 10 4/4 2 Jobs Thu 11 12/12 2 Jobs Fri 12 4/…" at bounding box center [381, 319] width 763 height 422
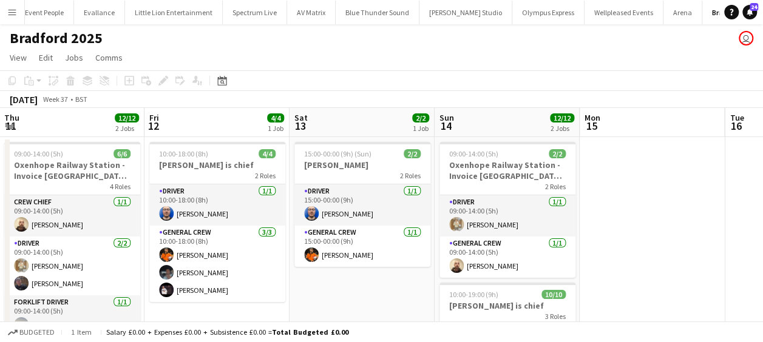
drag, startPoint x: 398, startPoint y: 280, endPoint x: 357, endPoint y: 279, distance: 41.3
click at [357, 279] on app-calendar-viewport "Mon 8 4/4 1 Job Tue 9 4/4 1 Job Wed 10 4/4 2 Jobs Thu 11 12/12 2 Jobs Fri 12 4/…" at bounding box center [381, 319] width 763 height 422
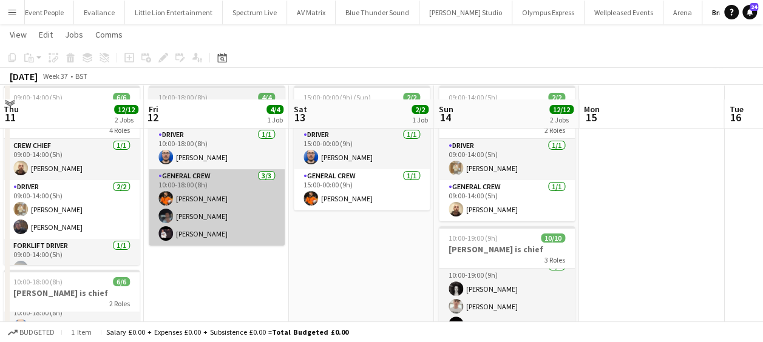
scroll to position [0, 0]
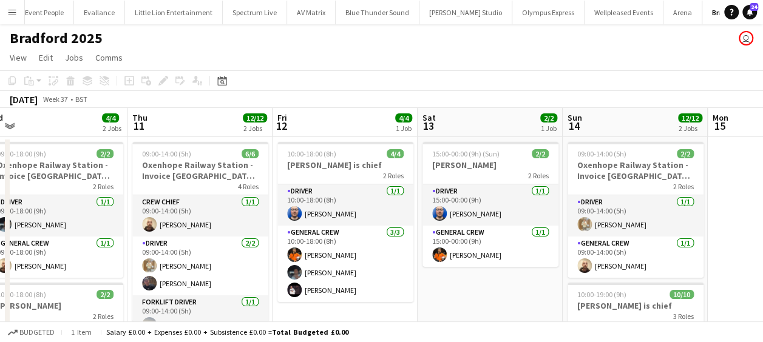
drag, startPoint x: 118, startPoint y: 256, endPoint x: 247, endPoint y: 260, distance: 128.7
click at [247, 260] on app-calendar-viewport "Mon 8 4/4 1 Job Tue 9 4/4 1 Job Wed 10 4/4 2 Jobs Thu 11 12/12 2 Jobs Fri 12 4/…" at bounding box center [381, 319] width 763 height 422
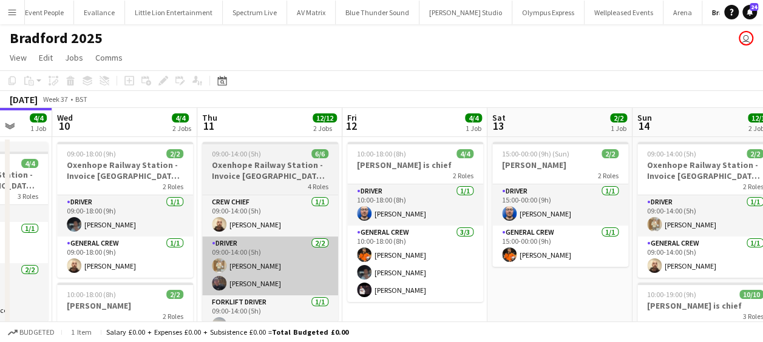
drag, startPoint x: 231, startPoint y: 262, endPoint x: 444, endPoint y: 252, distance: 213.8
click at [445, 250] on app-calendar-viewport "Sun 7 Mon 8 4/4 1 Job Tue 9 4/4 1 Job Wed 10 4/4 2 Jobs Thu 11 12/12 2 Jobs Fri…" at bounding box center [381, 319] width 763 height 422
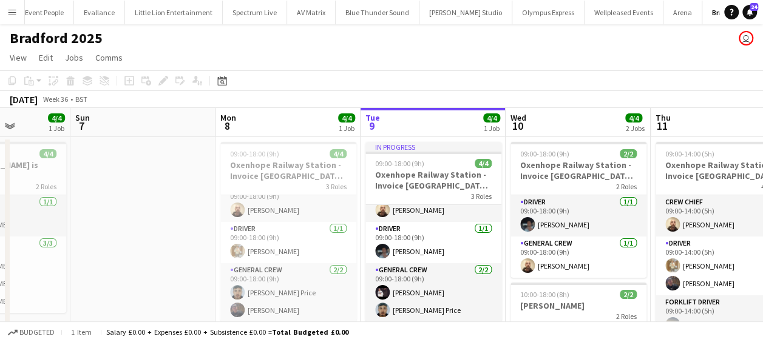
scroll to position [0, 368]
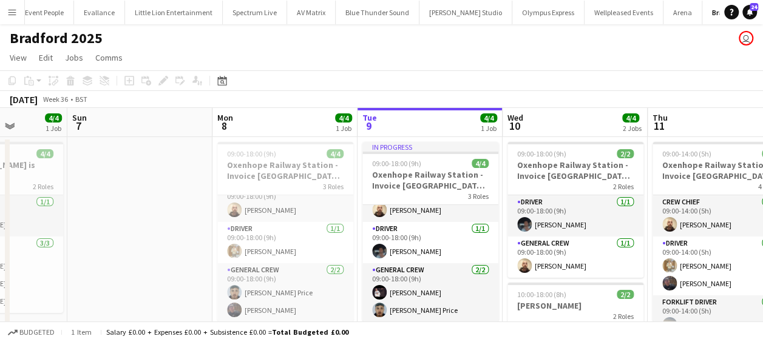
drag, startPoint x: 453, startPoint y: 257, endPoint x: 704, endPoint y: 260, distance: 250.6
click at [704, 260] on app-calendar-viewport "Thu 4 Fri 5 6/6 2 Jobs Sat 6 4/4 1 Job Sun 7 Mon 8 4/4 1 Job Tue 9 4/4 1 Job We…" at bounding box center [381, 319] width 763 height 422
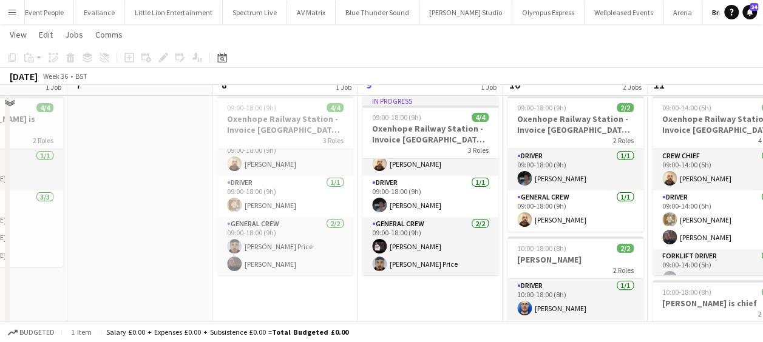
scroll to position [61, 0]
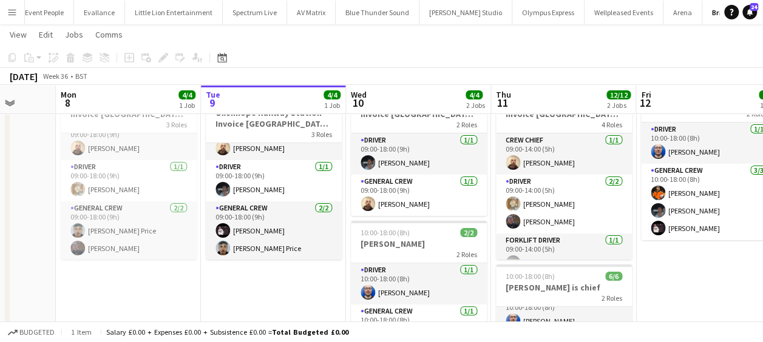
drag, startPoint x: 178, startPoint y: 249, endPoint x: 60, endPoint y: 249, distance: 118.3
click at [60, 249] on app-calendar-viewport "Thu 4 Fri 5 6/6 2 Jobs Sat 6 4/4 1 Job Sun 7 Mon 8 4/4 1 Job Tue 9 4/4 1 Job We…" at bounding box center [381, 228] width 763 height 482
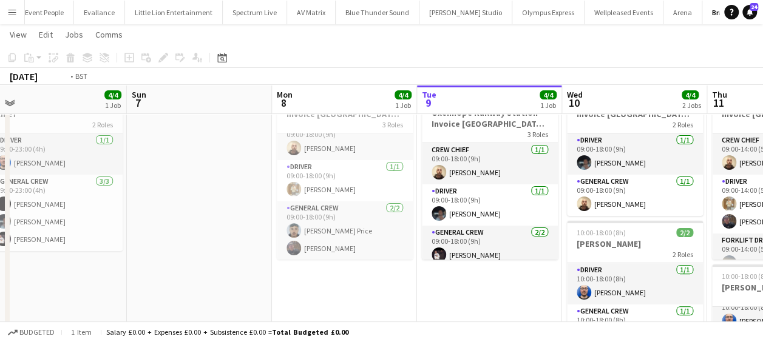
scroll to position [0, 310]
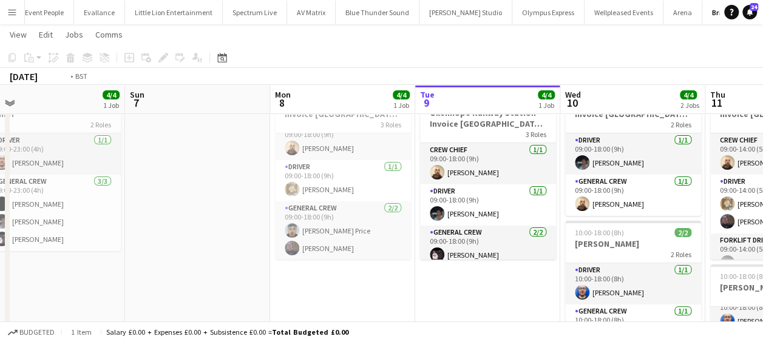
drag, startPoint x: 299, startPoint y: 225, endPoint x: 239, endPoint y: 233, distance: 60.6
click at [239, 233] on app-calendar-viewport "Thu 4 Fri 5 6/6 2 Jobs Sat 6 4/4 1 Job Sun 7 Mon 8 4/4 1 Job Tue 9 4/4 1 Job We…" at bounding box center [381, 228] width 763 height 482
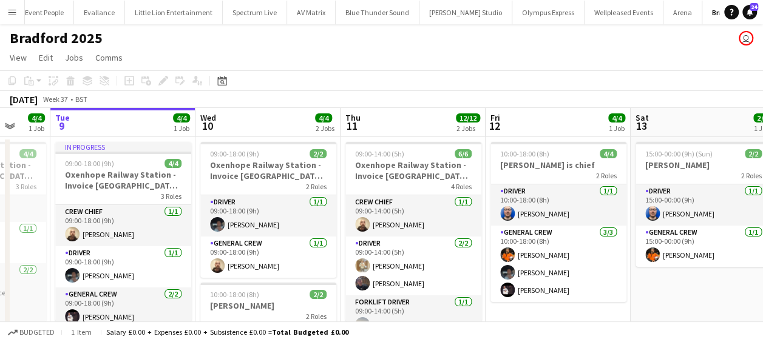
scroll to position [0, 399]
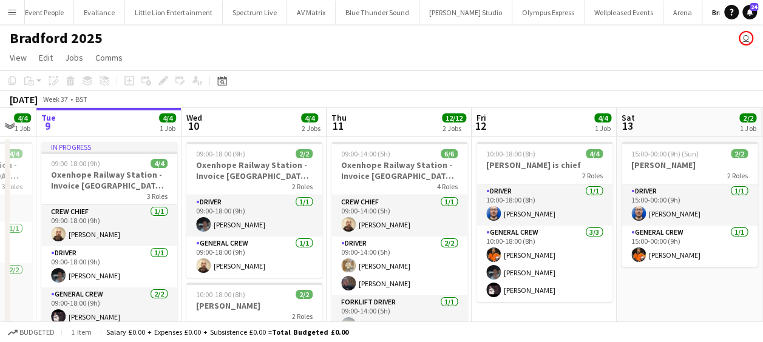
drag, startPoint x: 234, startPoint y: 238, endPoint x: 164, endPoint y: 238, distance: 69.8
click at [164, 238] on app-calendar-viewport "Sat 6 4/4 1 Job Sun 7 Mon 8 4/4 1 Job Tue 9 4/4 1 Job Wed 10 4/4 2 Jobs Thu 11 …" at bounding box center [381, 319] width 763 height 422
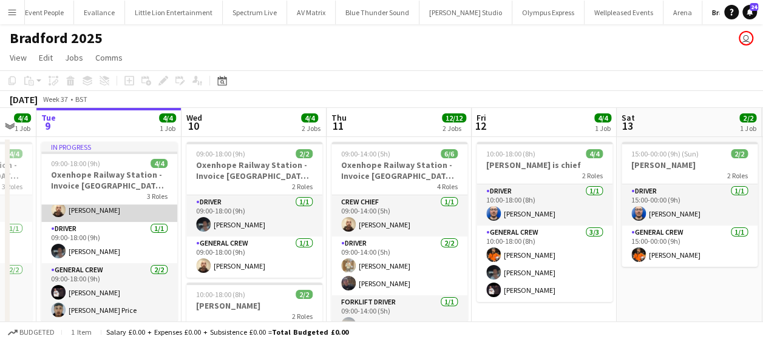
scroll to position [61, 0]
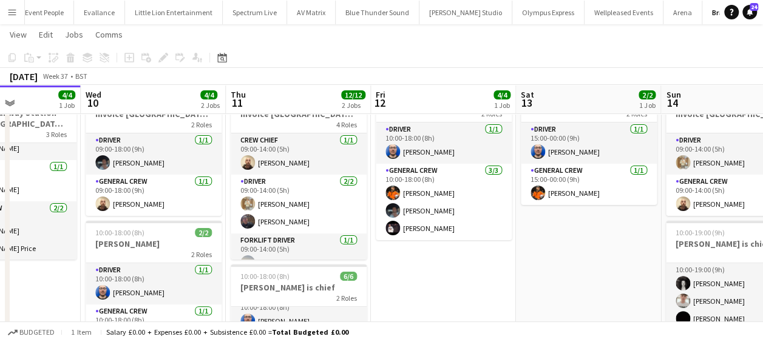
drag, startPoint x: 49, startPoint y: 280, endPoint x: 26, endPoint y: 280, distance: 22.5
click at [26, 280] on app-calendar-viewport "Sat 6 4/4 1 Job Sun 7 Mon 8 4/4 1 Job Tue 9 4/4 1 Job Wed 10 4/4 2 Jobs Thu 11 …" at bounding box center [381, 228] width 763 height 482
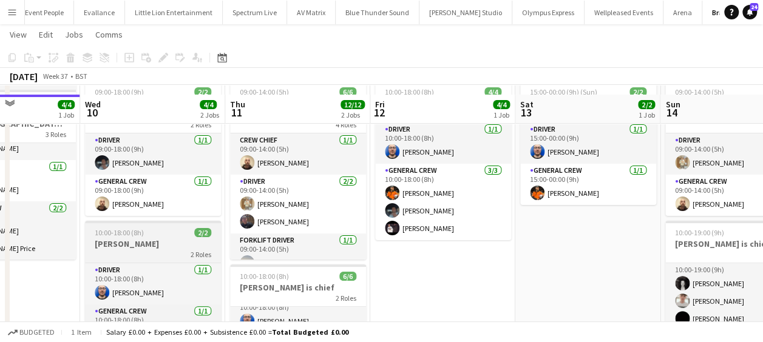
scroll to position [121, 0]
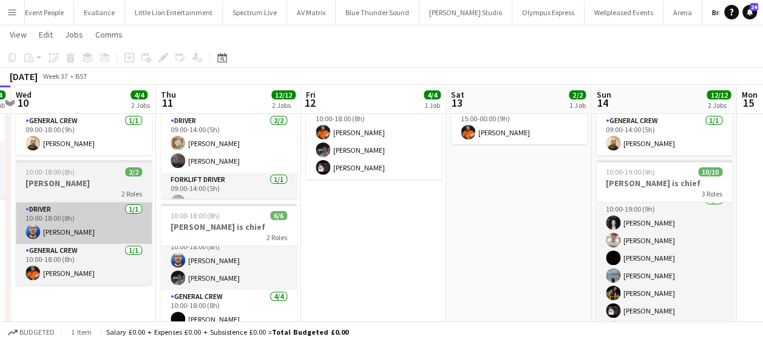
drag, startPoint x: 118, startPoint y: 260, endPoint x: 0, endPoint y: 243, distance: 119.5
click at [0, 241] on html "Menu Boards Boards Boards All jobs Status Workforce Workforce My Workforce Recr…" at bounding box center [381, 154] width 763 height 550
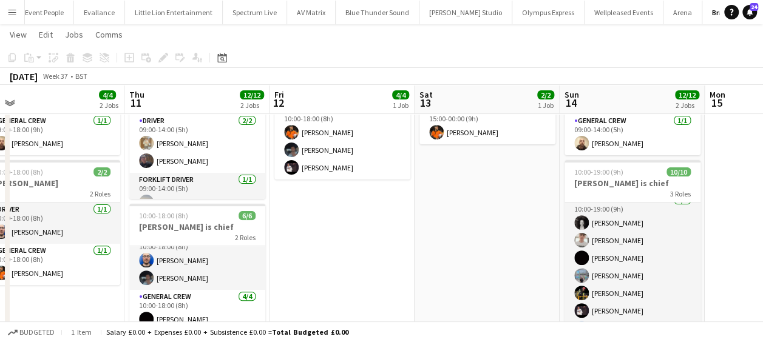
scroll to position [0, 386]
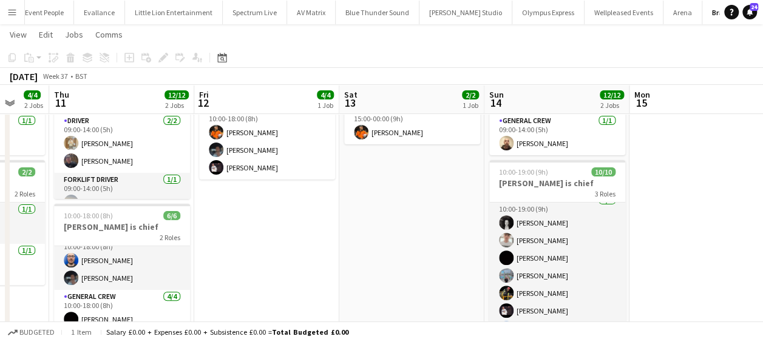
click at [0, 244] on html "Menu Boards Boards Boards All jobs Status Workforce Workforce My Workforce Recr…" at bounding box center [381, 154] width 763 height 550
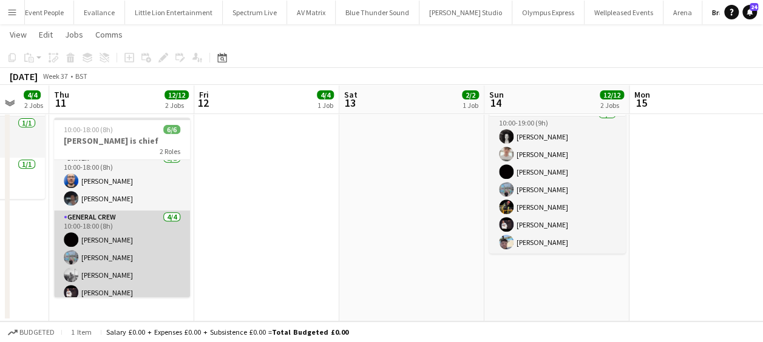
scroll to position [15, 0]
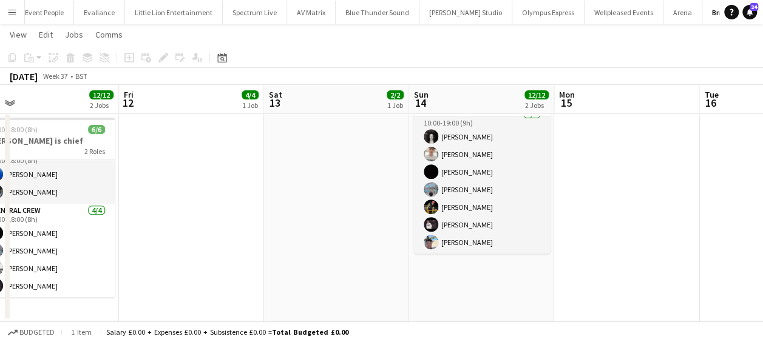
drag, startPoint x: 228, startPoint y: 231, endPoint x: 143, endPoint y: 220, distance: 85.6
click at [143, 220] on app-calendar-viewport "Mon 8 4/4 1 Job Tue 9 4/4 1 Job Wed 10 4/4 2 Jobs Thu 11 12/12 2 Jobs Fri 12 4/…" at bounding box center [381, 81] width 763 height 482
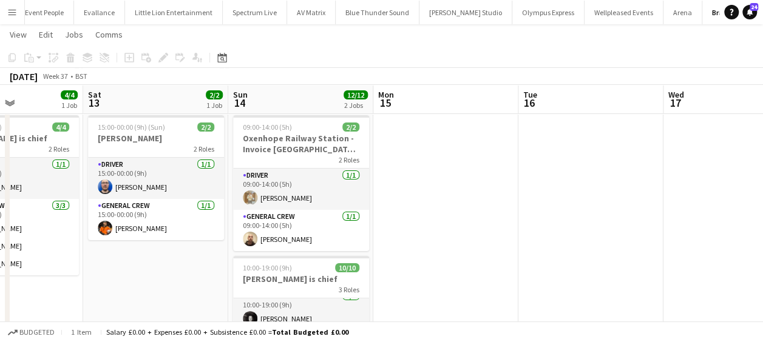
scroll to position [0, 371]
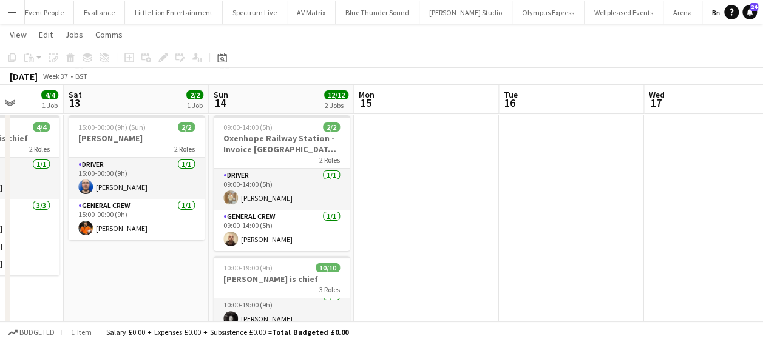
drag, startPoint x: 222, startPoint y: 291, endPoint x: 32, endPoint y: 278, distance: 190.4
click at [32, 278] on app-calendar-viewport "Wed 10 4/4 2 Jobs Thu 11 12/12 2 Jobs Fri 12 4/4 1 Job Sat 13 2/2 1 Job Sun 14 …" at bounding box center [381, 263] width 763 height 482
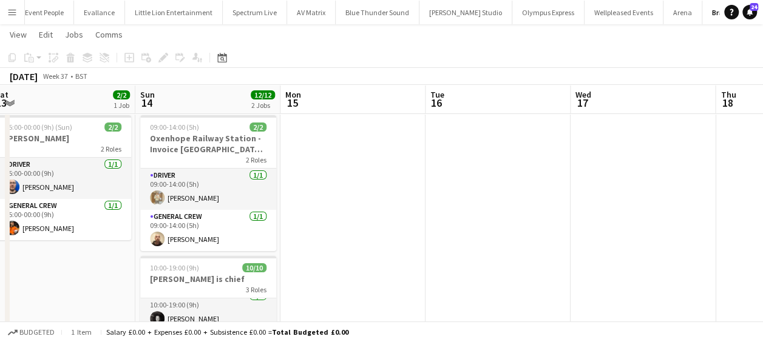
scroll to position [0, 456]
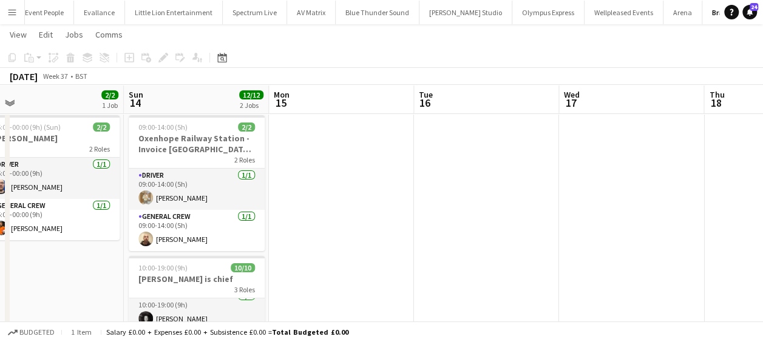
drag, startPoint x: 53, startPoint y: 254, endPoint x: 33, endPoint y: 254, distance: 20.6
click at [33, 254] on app-calendar-viewport "Wed 10 4/4 2 Jobs Thu 11 12/12 2 Jobs Fri 12 4/4 1 Job Sat 13 2/2 1 Job Sun 14 …" at bounding box center [381, 263] width 763 height 482
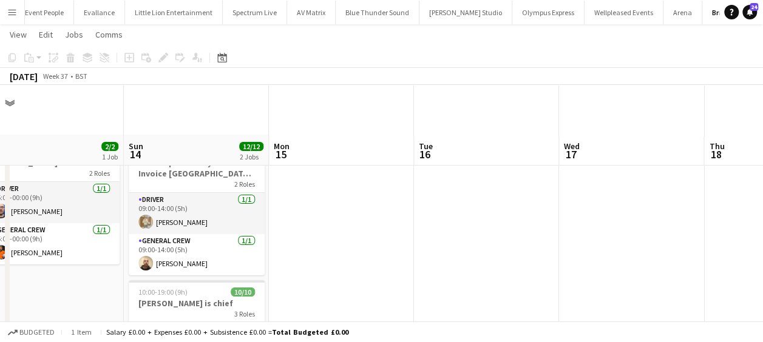
scroll to position [0, 0]
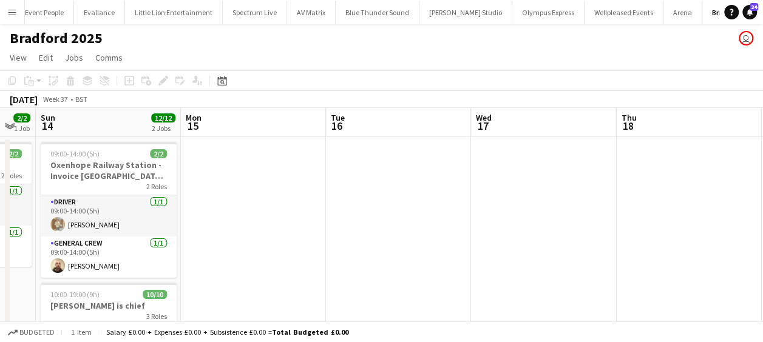
drag, startPoint x: 282, startPoint y: 255, endPoint x: 251, endPoint y: 256, distance: 31.0
click at [251, 256] on app-calendar-viewport "Wed 10 4/4 2 Jobs Thu 11 12/12 2 Jobs Fri 12 4/4 1 Job Sat 13 2/2 1 Job Sun 14 …" at bounding box center [381, 319] width 763 height 422
